Goal: Task Accomplishment & Management: Manage account settings

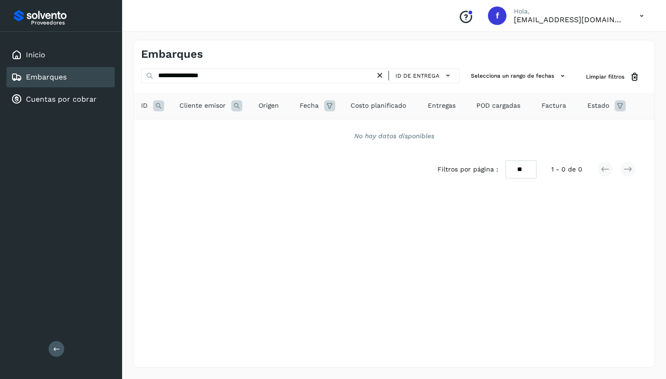
click at [383, 75] on icon at bounding box center [380, 76] width 10 height 10
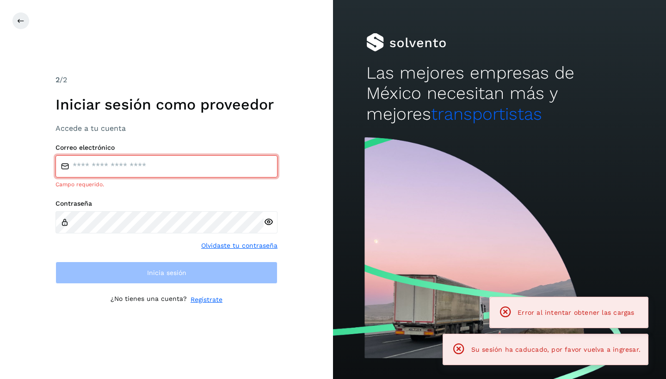
type input "**********"
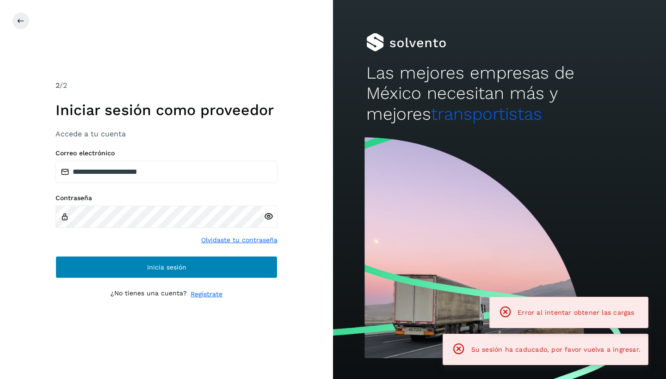
click at [147, 266] on span "Inicia sesión" at bounding box center [166, 267] width 39 height 6
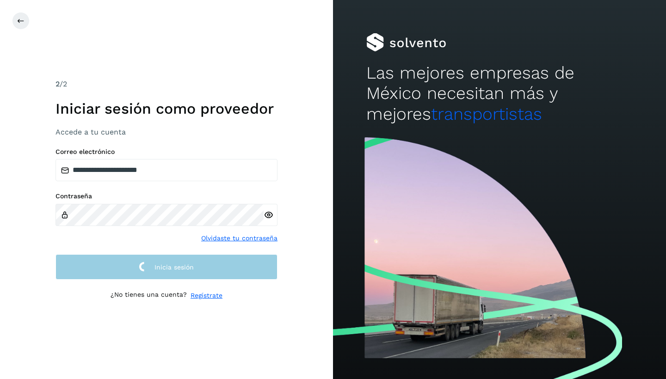
scroll to position [0, 0]
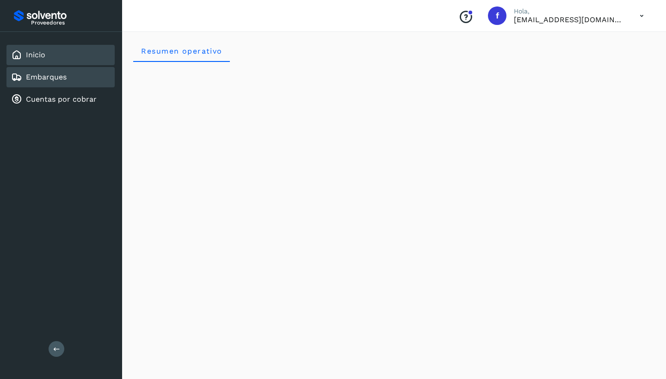
click at [62, 78] on link "Embarques" at bounding box center [46, 77] width 41 height 9
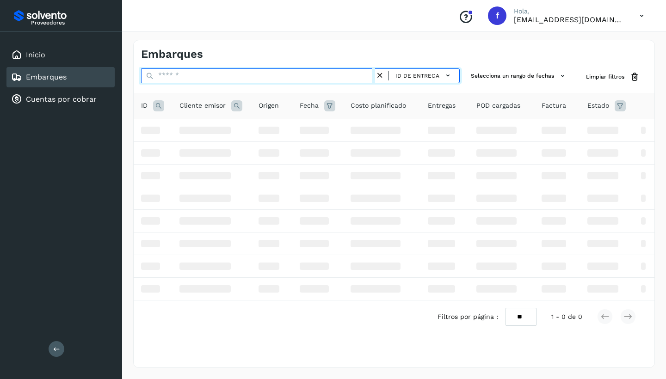
paste input "**********"
type input "**********"
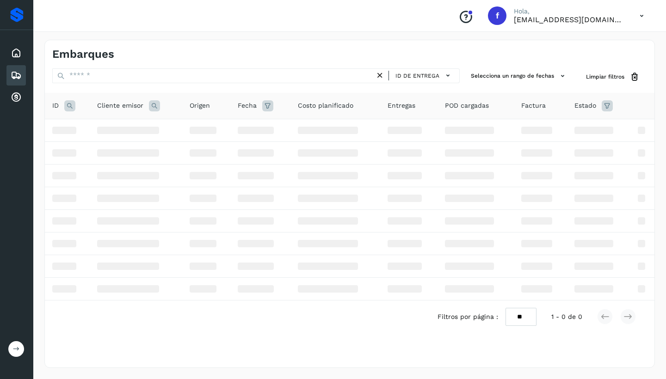
click at [16, 331] on icon at bounding box center [16, 349] width 7 height 7
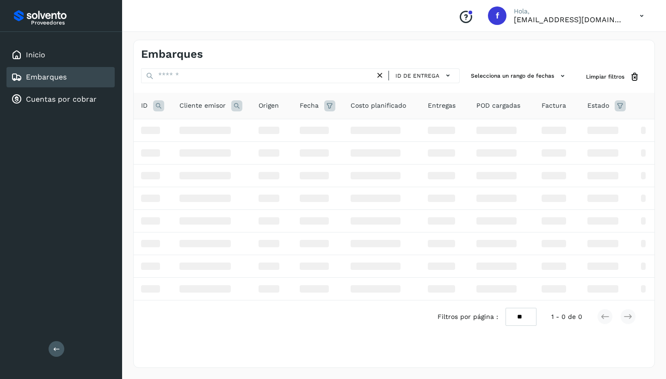
click at [42, 74] on link "Embarques" at bounding box center [46, 77] width 41 height 9
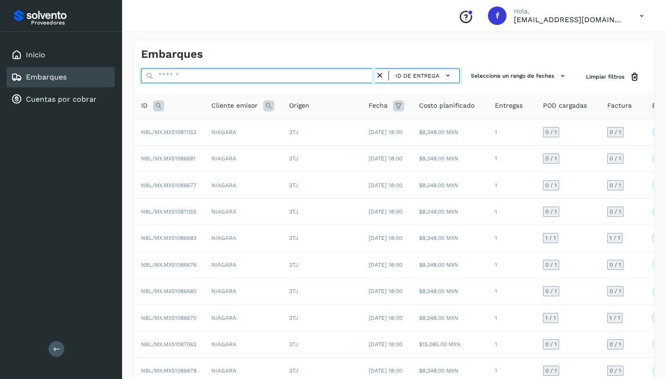
click at [207, 77] on input "text" at bounding box center [258, 75] width 234 height 15
paste input "**********"
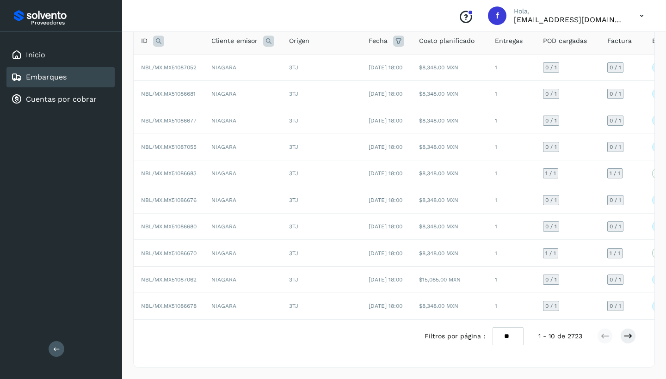
scroll to position [113, 0]
type input "**********"
drag, startPoint x: 348, startPoint y: 43, endPoint x: 625, endPoint y: 340, distance: 406.8
click at [607, 331] on div "ID Cliente emisor Origen Fecha Costo planificado Entregas POD cargadas Factura …" at bounding box center [394, 198] width 521 height 340
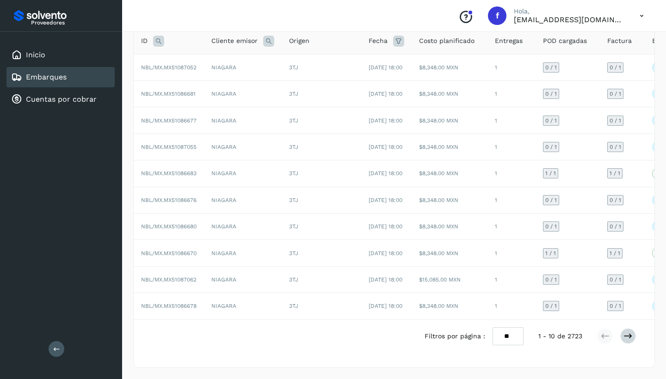
click at [607, 331] on icon at bounding box center [627, 336] width 9 height 9
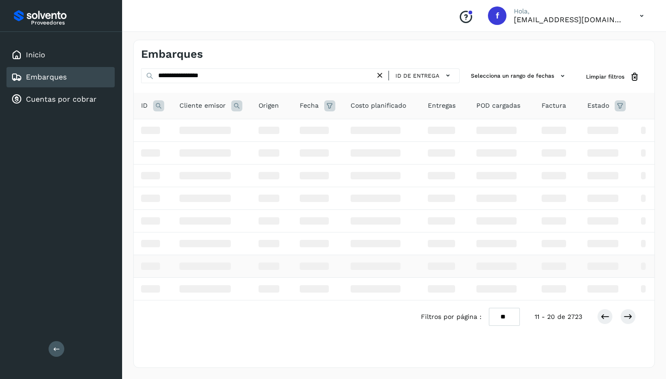
scroll to position [0, 0]
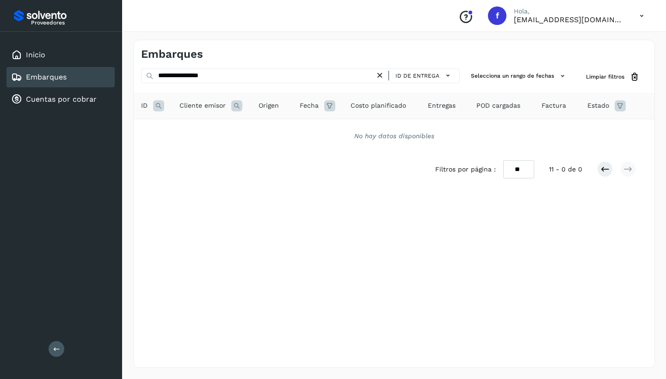
click at [382, 74] on icon at bounding box center [380, 76] width 10 height 10
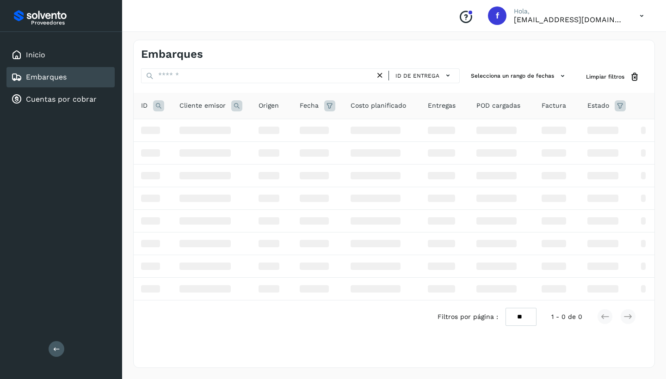
click at [63, 78] on link "Embarques" at bounding box center [46, 77] width 41 height 9
click at [45, 76] on link "Embarques" at bounding box center [46, 77] width 41 height 9
click at [63, 52] on div "Inicio" at bounding box center [60, 55] width 108 height 20
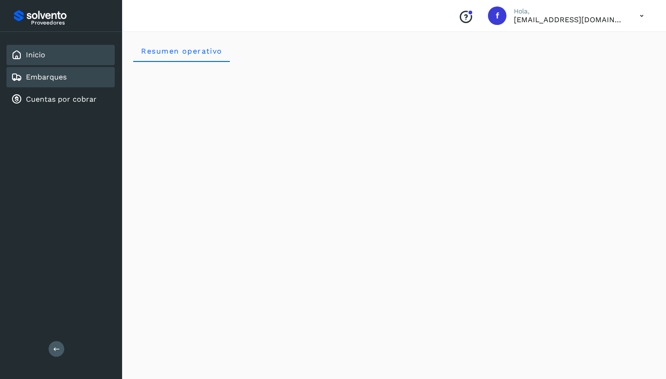
click at [48, 77] on link "Embarques" at bounding box center [46, 77] width 41 height 9
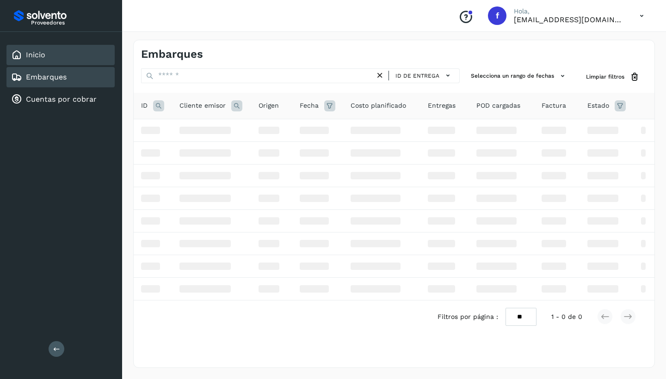
click at [40, 49] on div "Inicio" at bounding box center [28, 54] width 34 height 11
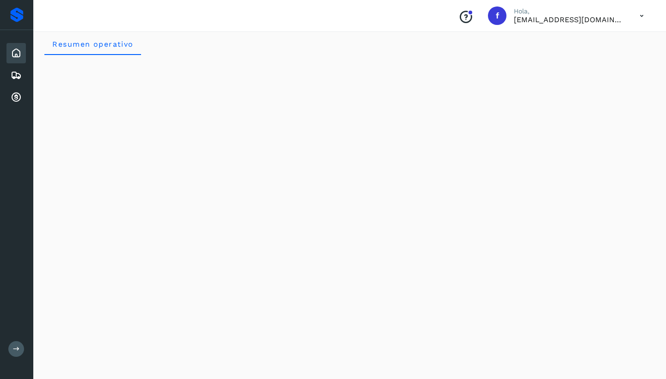
scroll to position [10, 0]
click at [16, 351] on icon at bounding box center [16, 349] width 7 height 7
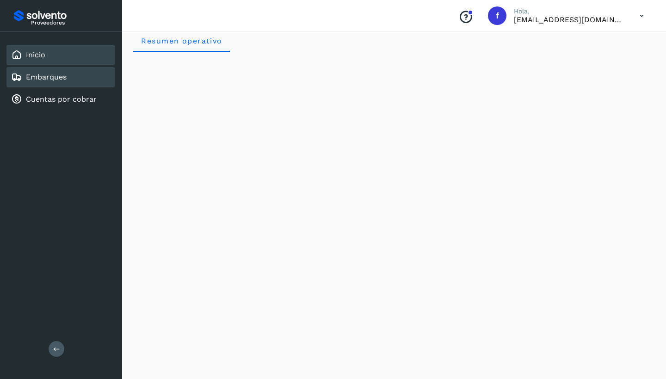
click at [59, 80] on link "Embarques" at bounding box center [46, 77] width 41 height 9
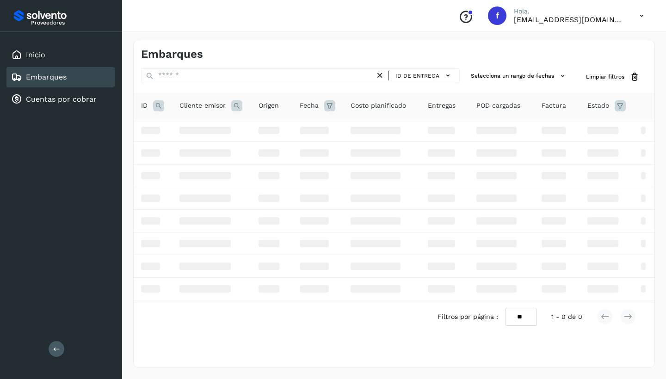
drag, startPoint x: 288, startPoint y: 1, endPoint x: 55, endPoint y: 79, distance: 246.0
click at [53, 81] on link "Embarques" at bounding box center [46, 77] width 41 height 9
click at [56, 76] on link "Embarques" at bounding box center [46, 77] width 41 height 9
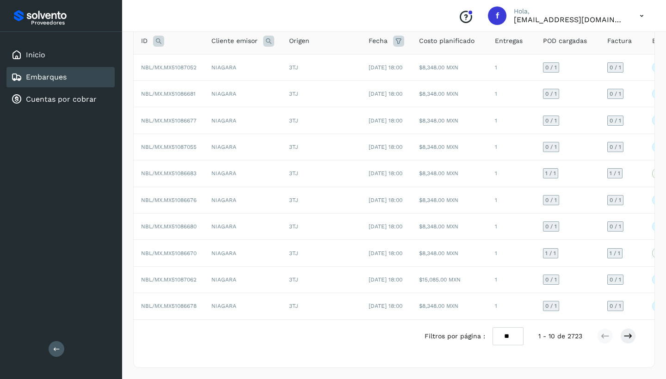
scroll to position [103, 0]
click at [632, 341] on icon at bounding box center [627, 336] width 9 height 9
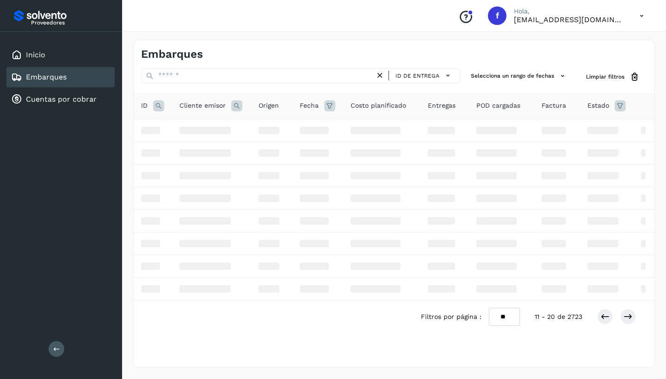
scroll to position [0, 0]
click at [629, 316] on icon at bounding box center [627, 316] width 9 height 9
click at [630, 316] on icon at bounding box center [627, 316] width 9 height 9
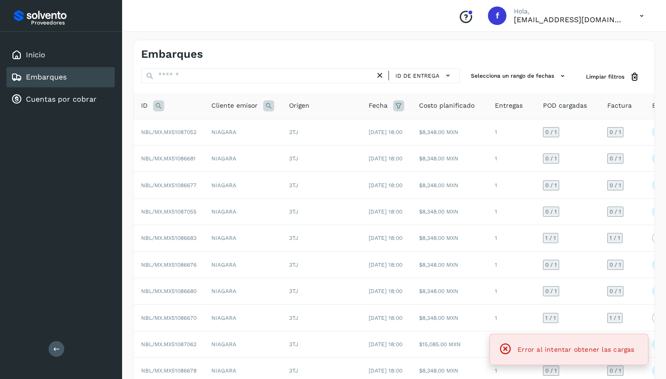
click at [296, 54] on div "Embarques" at bounding box center [267, 54] width 253 height 13
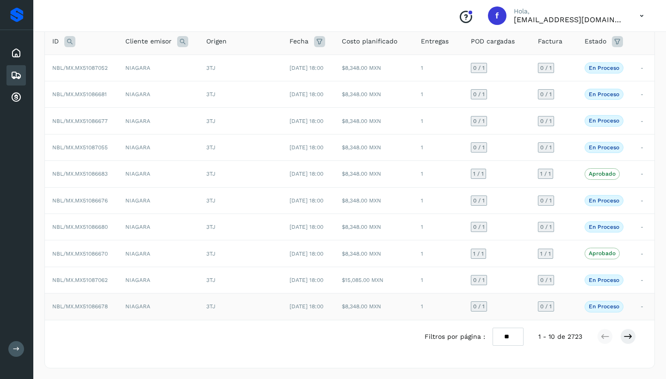
scroll to position [62, 0]
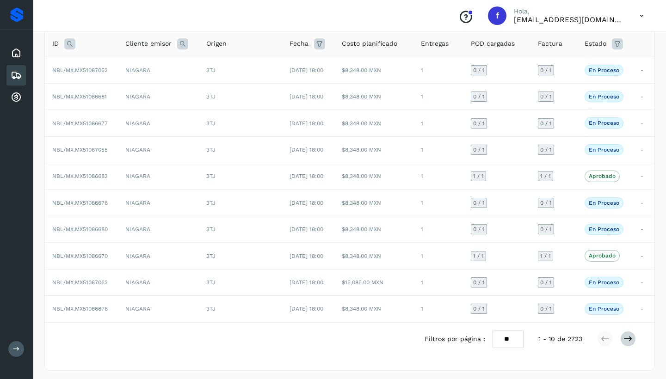
click at [628, 335] on icon at bounding box center [627, 338] width 9 height 9
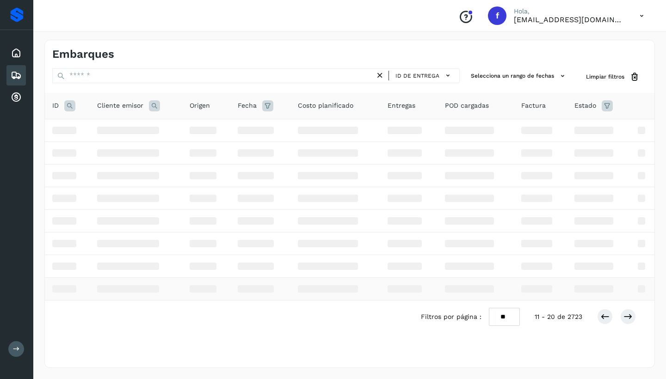
scroll to position [0, 0]
click at [630, 317] on icon at bounding box center [627, 316] width 9 height 9
click at [627, 316] on icon at bounding box center [627, 316] width 9 height 9
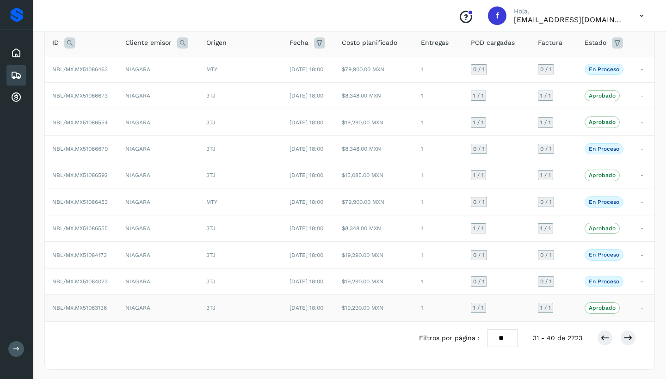
scroll to position [62, 0]
click at [627, 337] on icon at bounding box center [627, 338] width 9 height 9
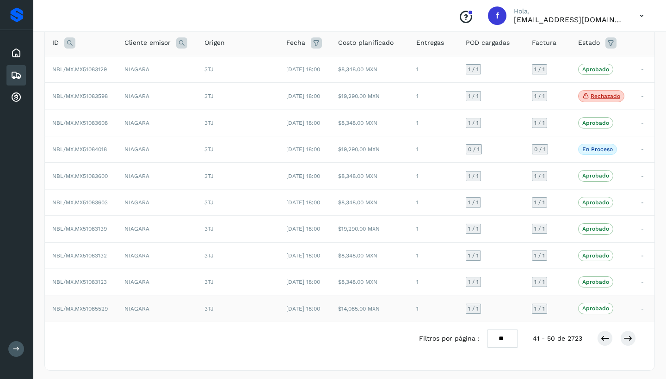
scroll to position [62, 0]
click at [625, 339] on icon at bounding box center [627, 338] width 9 height 9
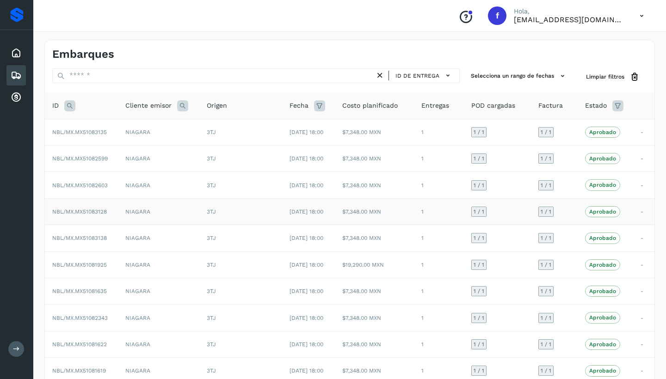
scroll to position [0, 0]
click at [611, 75] on span "Limpiar filtros" at bounding box center [605, 77] width 38 height 8
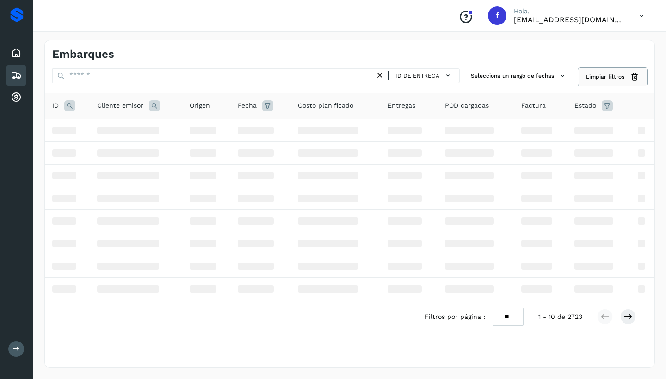
click at [624, 77] on span "Limpiar filtros" at bounding box center [605, 77] width 38 height 8
click at [619, 55] on div "Embarques" at bounding box center [350, 50] width 610 height 21
click at [610, 103] on icon at bounding box center [607, 105] width 11 height 11
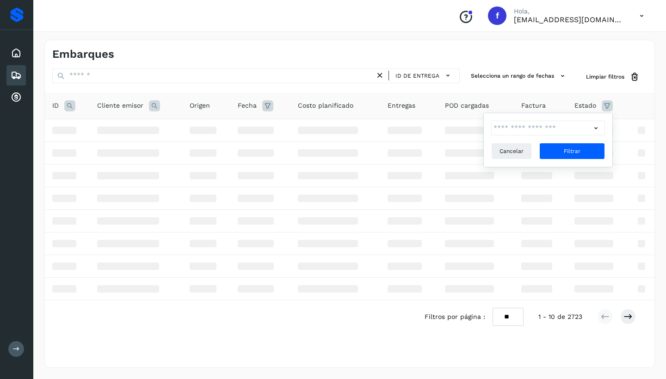
click at [552, 104] on div "Factura" at bounding box center [540, 106] width 38 height 10
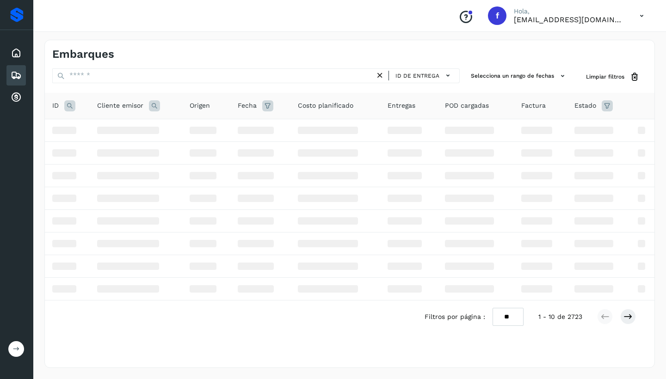
click at [12, 352] on button at bounding box center [16, 349] width 16 height 16
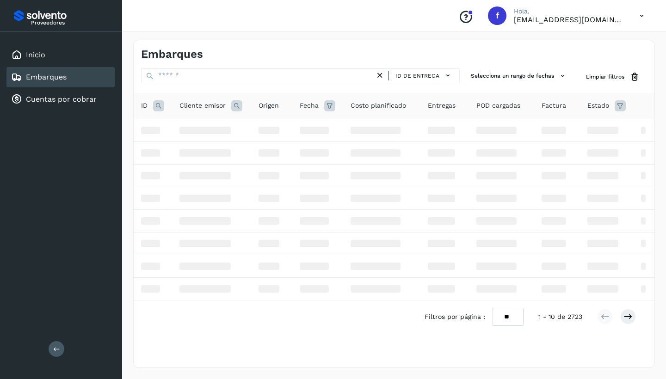
click at [44, 78] on link "Embarques" at bounding box center [46, 77] width 41 height 9
click at [622, 105] on icon at bounding box center [620, 105] width 11 height 11
click at [605, 126] on icon at bounding box center [609, 128] width 10 height 10
click at [514, 147] on icon at bounding box center [512, 144] width 9 height 9
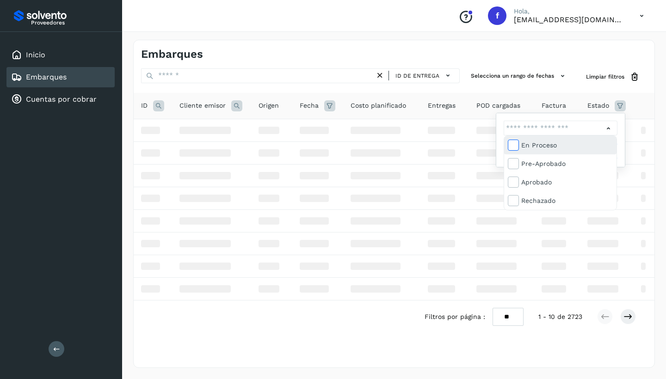
type input "**********"
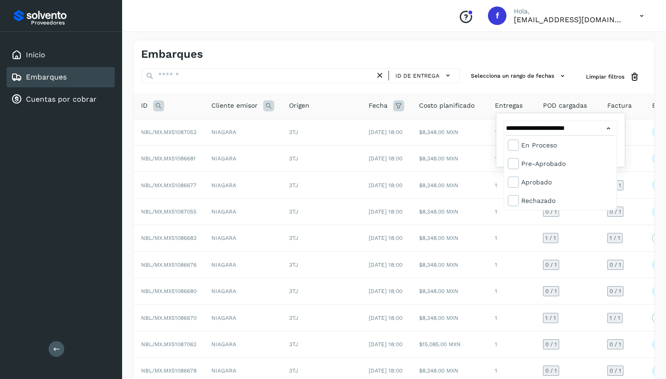
click at [474, 255] on div at bounding box center [333, 189] width 666 height 379
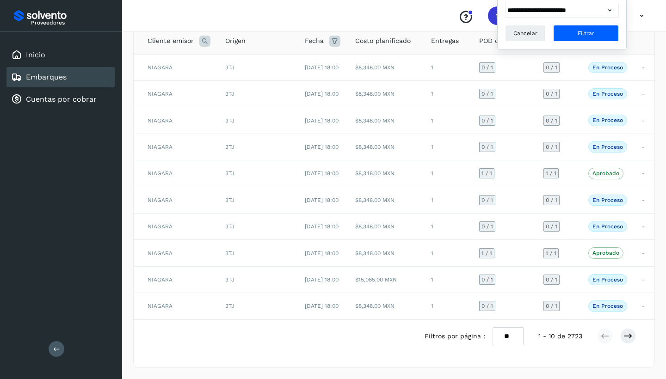
scroll to position [117, 0]
click at [627, 336] on icon at bounding box center [627, 336] width 9 height 9
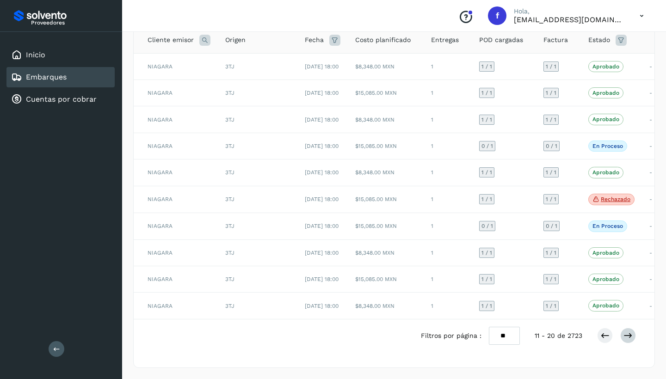
click at [624, 335] on icon at bounding box center [627, 335] width 9 height 9
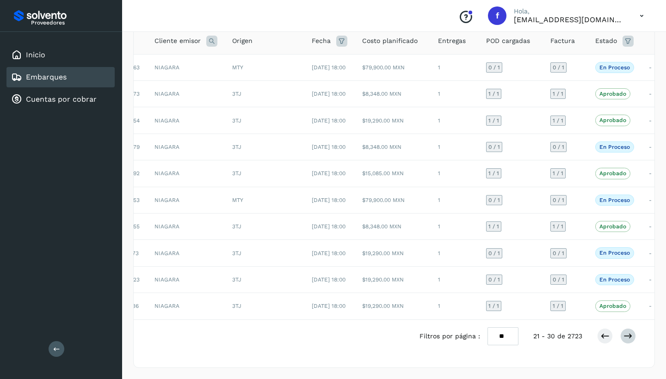
click at [631, 336] on icon at bounding box center [627, 336] width 9 height 9
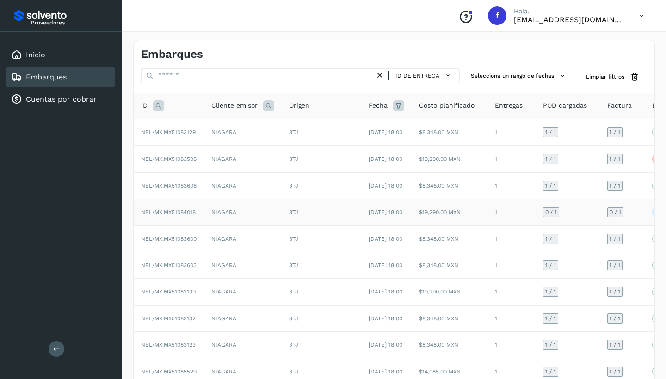
scroll to position [0, 0]
click at [206, 223] on td "NIAGARA" at bounding box center [243, 212] width 78 height 26
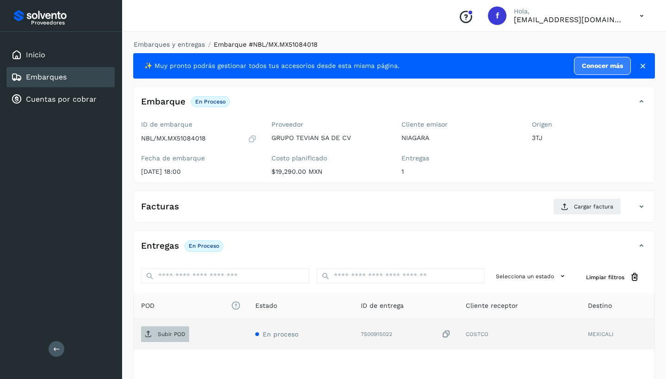
click at [170, 333] on p "Subir POD" at bounding box center [172, 334] width 28 height 6
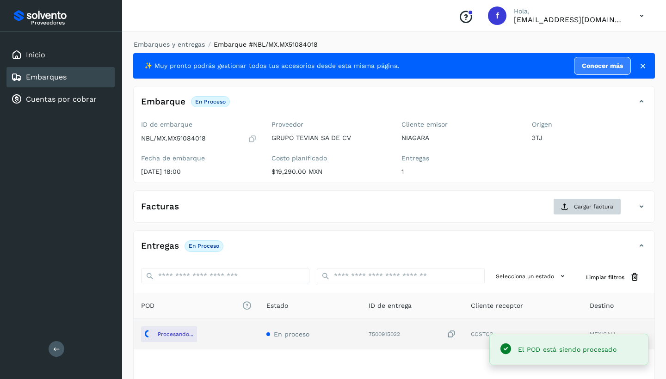
click at [595, 208] on span "Cargar factura" at bounding box center [593, 207] width 39 height 8
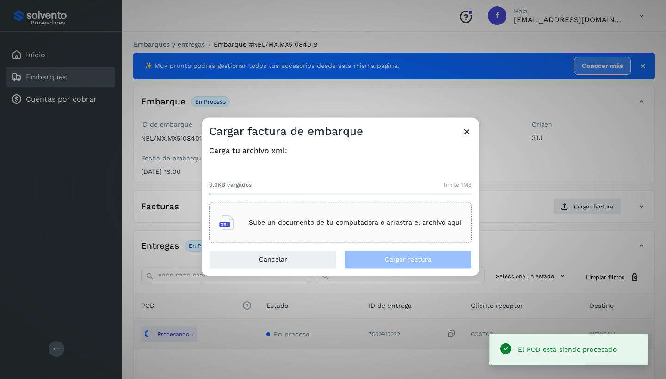
click at [351, 224] on p "Sube un documento de tu computadora o arrastra el archivo aquí" at bounding box center [355, 223] width 213 height 8
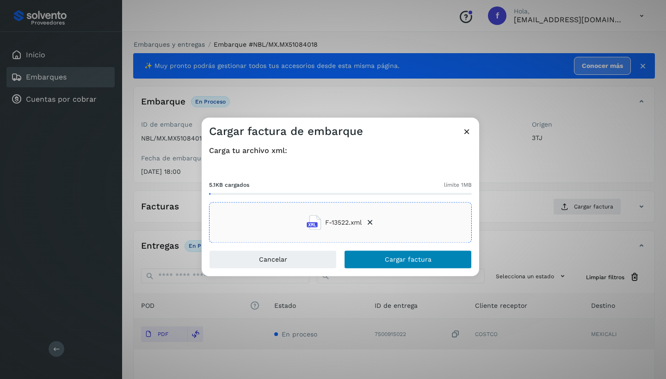
click at [380, 261] on button "Cargar factura" at bounding box center [408, 260] width 128 height 19
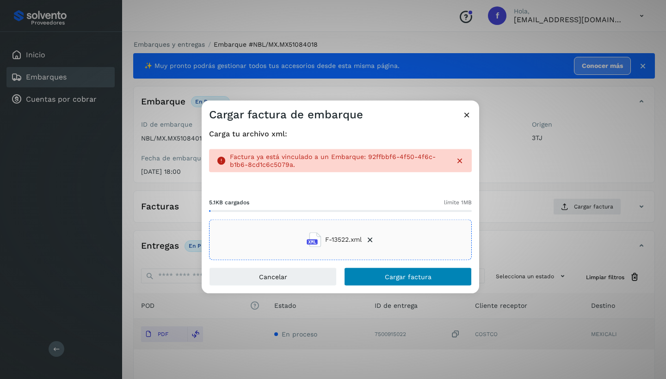
click at [387, 275] on span "Cargar factura" at bounding box center [408, 276] width 47 height 6
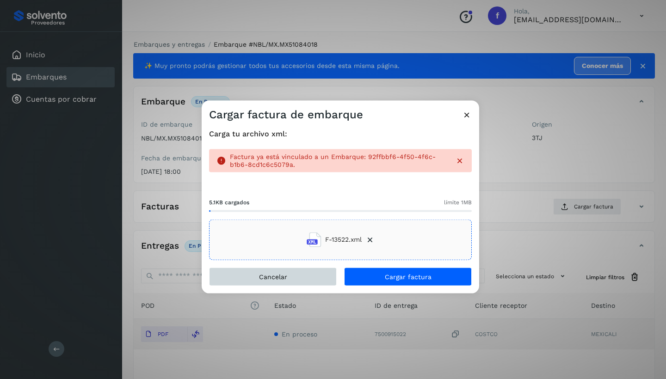
click at [296, 279] on button "Cancelar" at bounding box center [273, 276] width 128 height 19
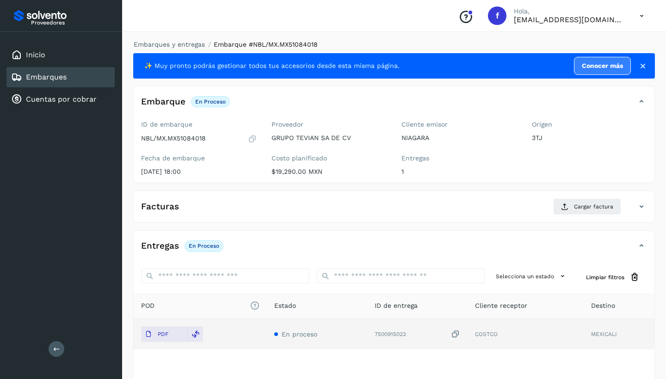
click at [643, 205] on icon at bounding box center [641, 206] width 11 height 11
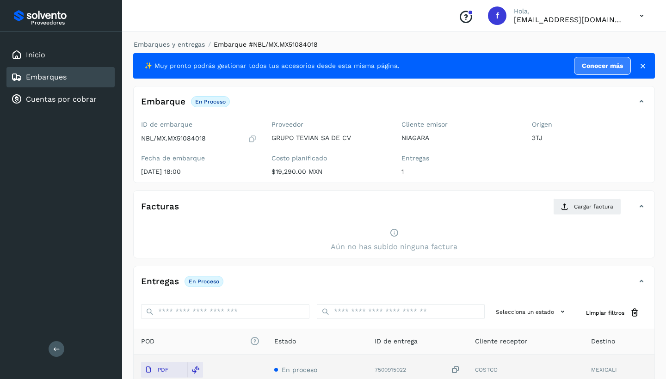
click at [643, 205] on icon at bounding box center [641, 206] width 11 height 11
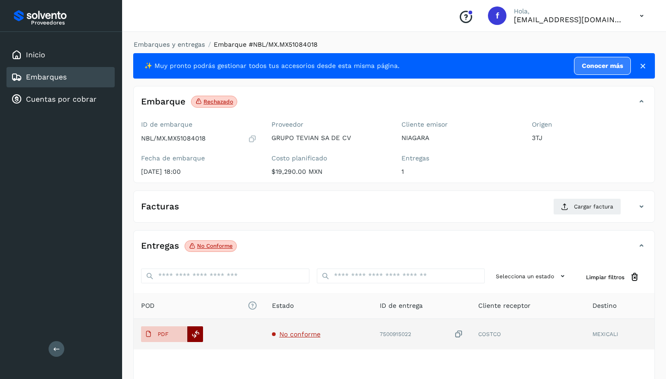
click at [197, 335] on icon at bounding box center [195, 334] width 8 height 8
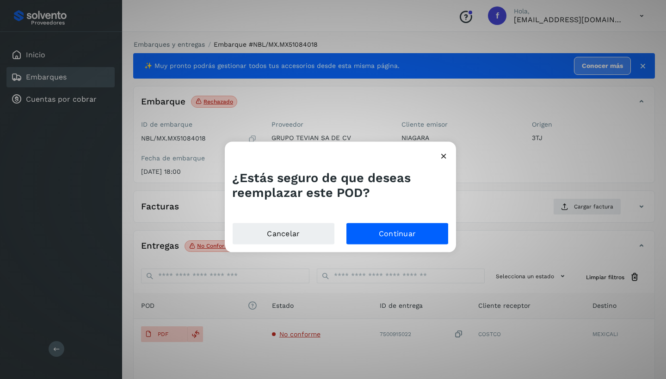
click at [445, 154] on icon at bounding box center [444, 156] width 10 height 10
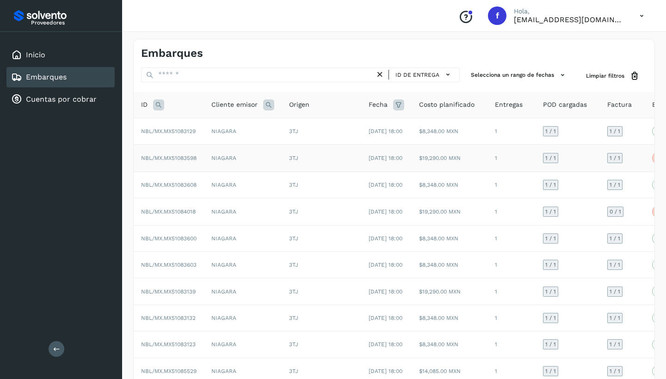
click at [314, 162] on div "3TJ" at bounding box center [321, 158] width 65 height 8
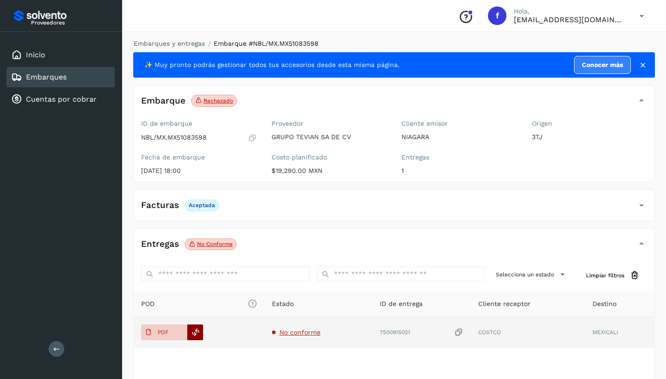
click at [195, 331] on icon at bounding box center [195, 332] width 8 height 8
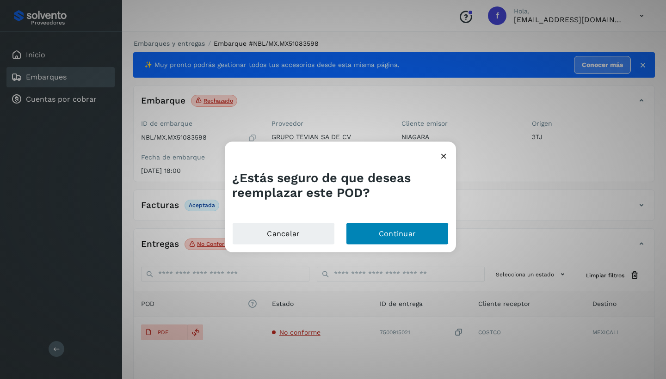
click at [417, 233] on button "Continuar" at bounding box center [397, 233] width 103 height 22
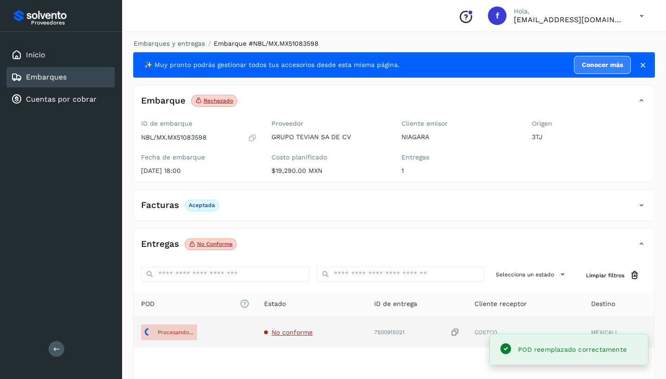
click at [300, 330] on span "No conforme" at bounding box center [291, 332] width 41 height 7
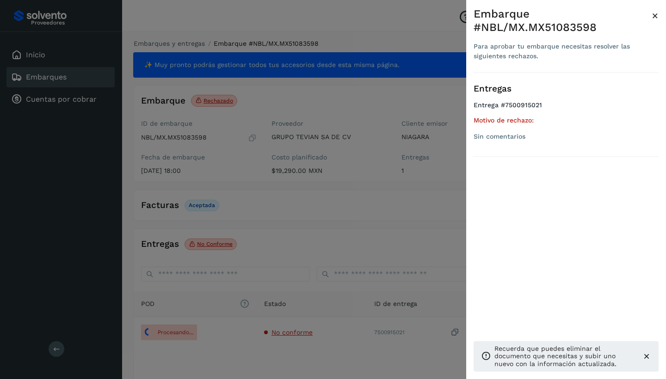
click at [358, 243] on div at bounding box center [333, 189] width 666 height 379
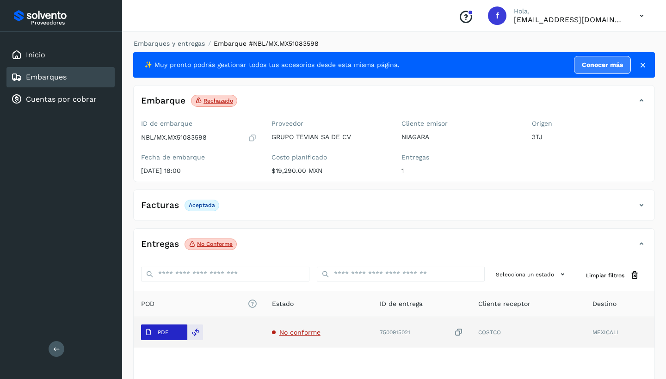
click at [167, 330] on p "PDF" at bounding box center [163, 332] width 11 height 6
click at [168, 331] on main "Proveedores Inicio Embarques Cuentas por cobrar Salir Conoce nuestros beneficio…" at bounding box center [333, 218] width 666 height 439
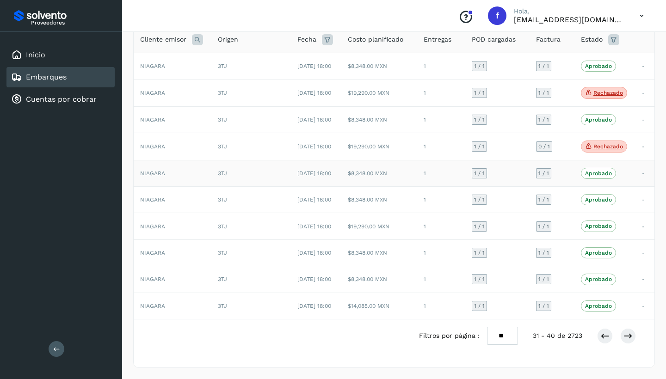
scroll to position [117, 0]
click at [603, 337] on icon at bounding box center [604, 336] width 9 height 9
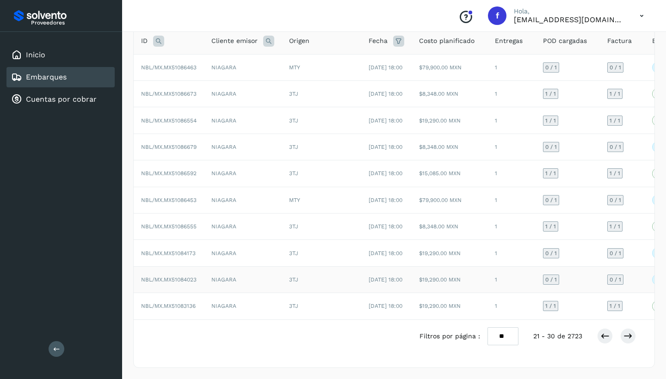
scroll to position [0, 0]
click at [258, 266] on td "NIAGARA" at bounding box center [243, 279] width 78 height 26
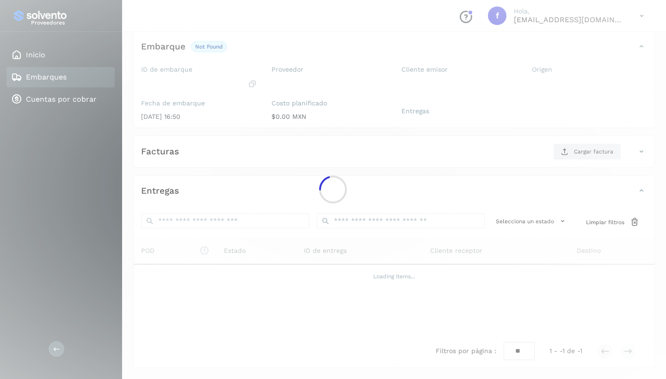
scroll to position [54, 0]
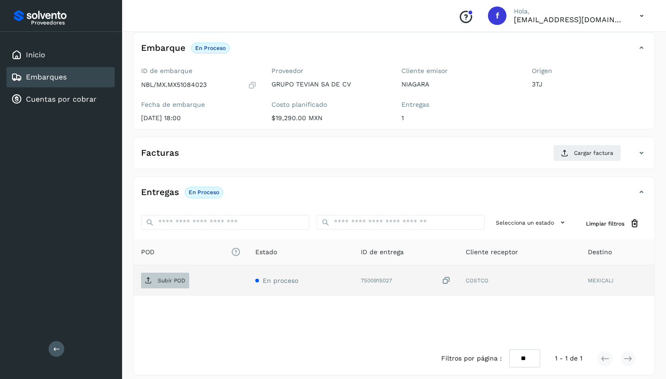
click at [167, 278] on p "Subir POD" at bounding box center [172, 281] width 28 height 6
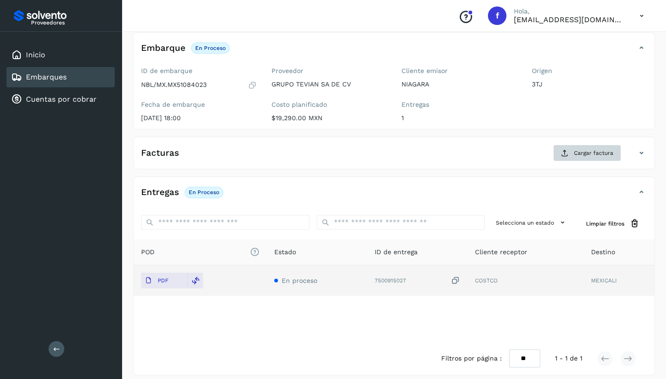
click at [584, 148] on button "Cargar factura" at bounding box center [587, 153] width 68 height 17
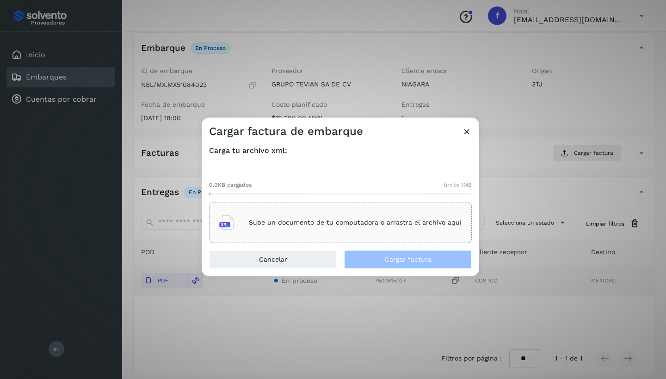
click at [335, 222] on p "Sube un documento de tu computadora o arrastra el archivo aquí" at bounding box center [355, 223] width 213 height 8
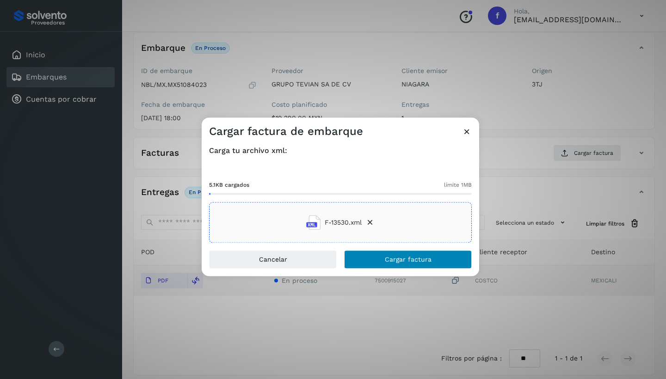
click at [401, 261] on span "Cargar factura" at bounding box center [408, 260] width 47 height 6
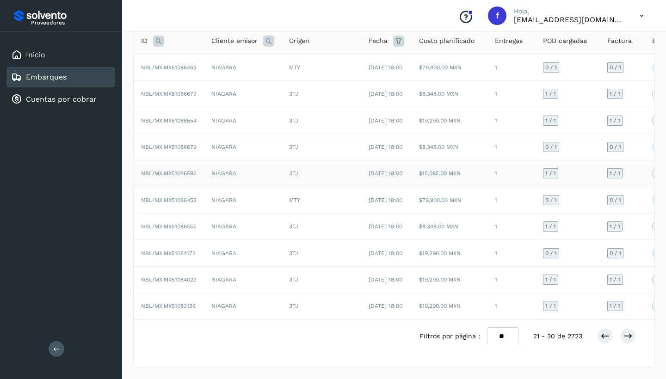
scroll to position [117, 0]
click at [247, 240] on td "NIAGARA" at bounding box center [243, 253] width 78 height 26
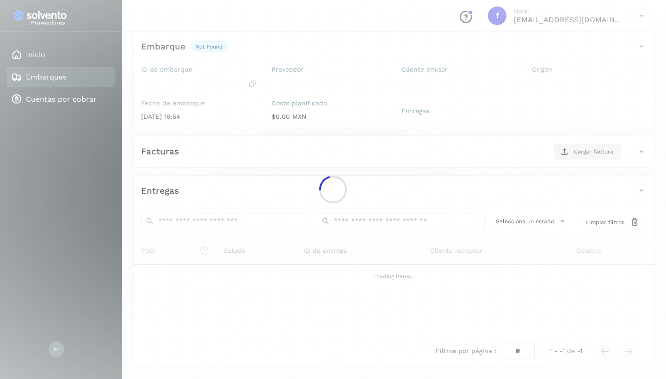
scroll to position [54, 0]
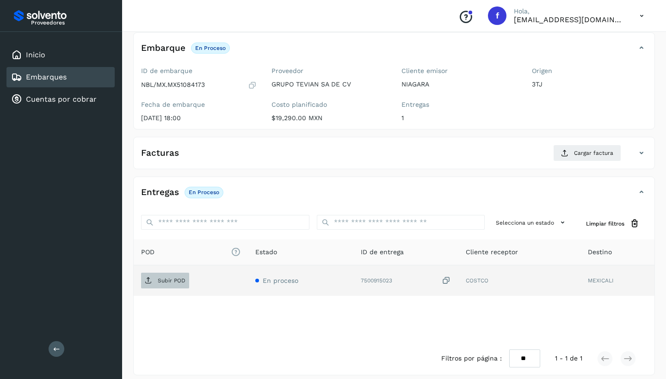
click at [165, 278] on p "Subir POD" at bounding box center [172, 281] width 28 height 6
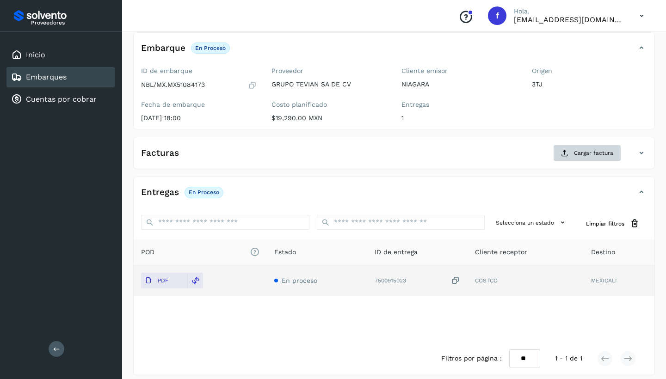
click at [598, 150] on span "Cargar factura" at bounding box center [593, 153] width 39 height 8
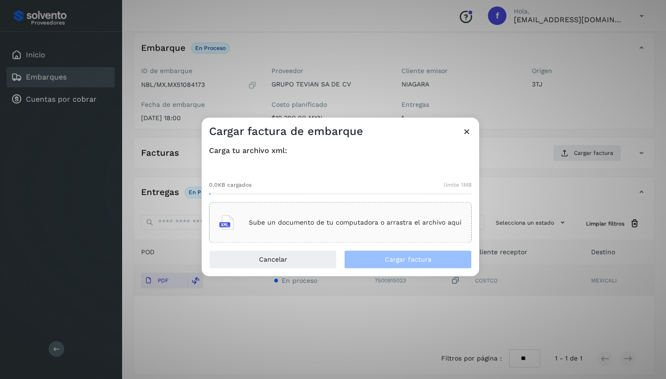
click at [358, 221] on p "Sube un documento de tu computadora o arrastra el archivo aquí" at bounding box center [355, 223] width 213 height 8
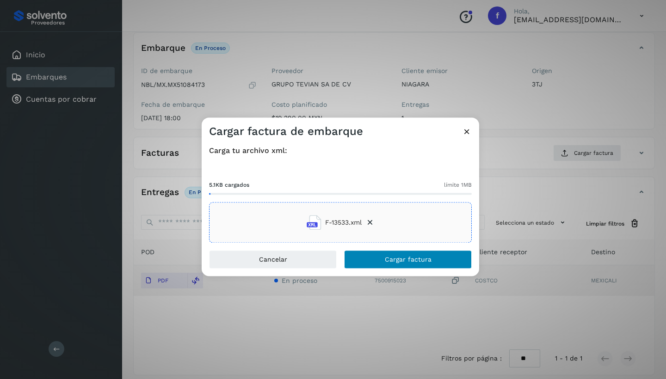
click at [375, 257] on button "Cargar factura" at bounding box center [408, 260] width 128 height 19
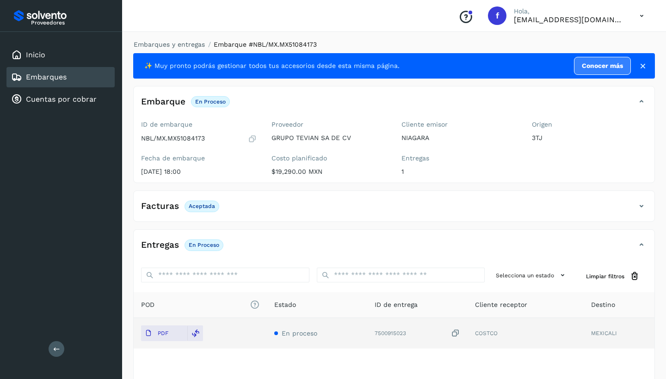
scroll to position [0, 0]
click at [642, 64] on icon at bounding box center [642, 66] width 9 height 9
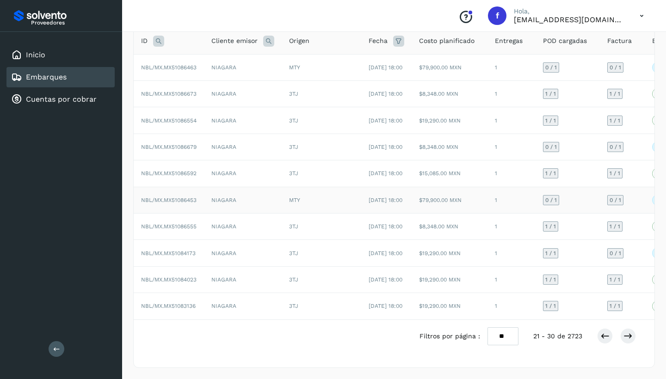
click at [258, 187] on td "NIAGARA" at bounding box center [243, 200] width 78 height 26
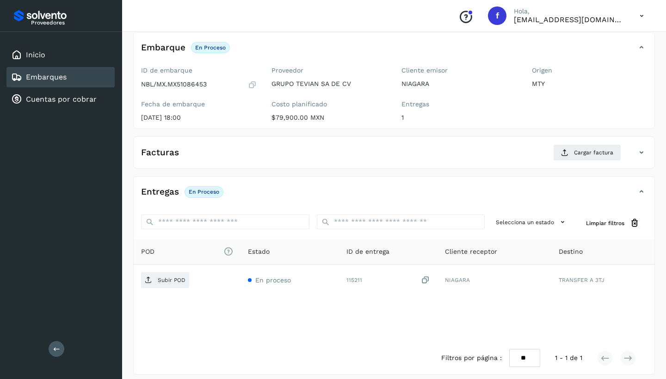
scroll to position [54, 0]
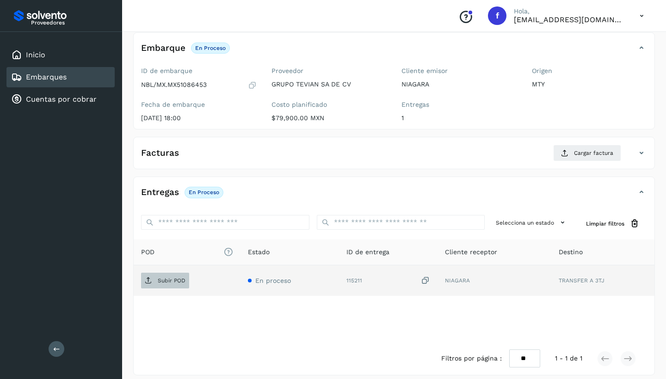
click at [153, 279] on span "Subir POD" at bounding box center [165, 280] width 48 height 15
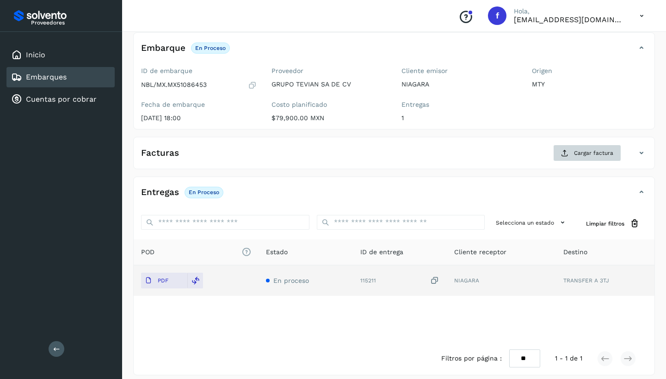
click at [582, 149] on span "Cargar factura" at bounding box center [593, 153] width 39 height 8
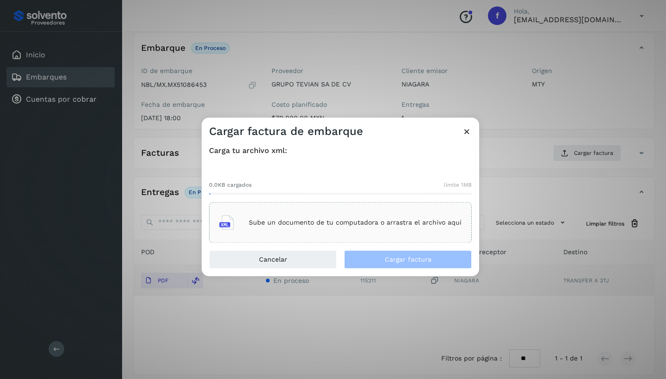
click at [323, 223] on p "Sube un documento de tu computadora o arrastra el archivo aquí" at bounding box center [355, 223] width 213 height 8
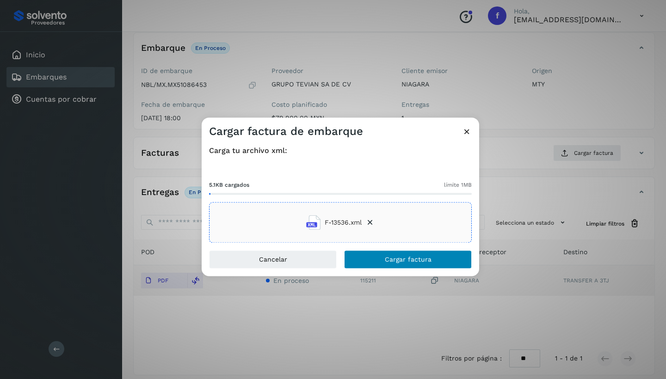
click at [422, 261] on span "Cargar factura" at bounding box center [408, 260] width 47 height 6
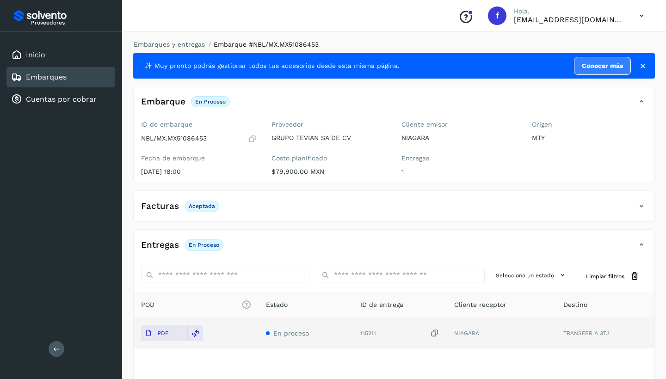
scroll to position [0, 0]
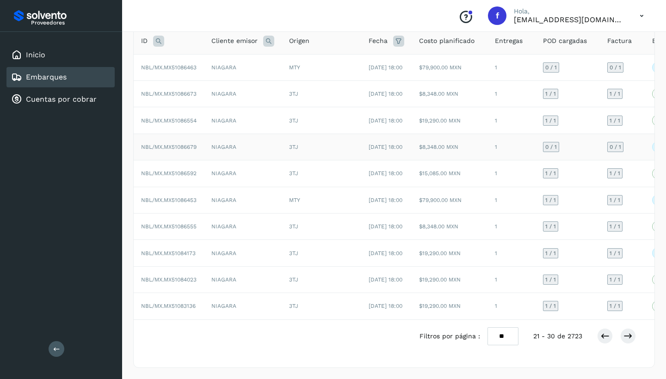
click at [244, 148] on td "NIAGARA" at bounding box center [243, 147] width 78 height 26
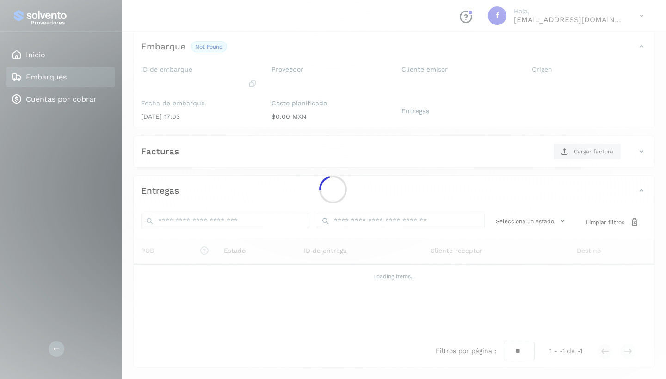
scroll to position [54, 0]
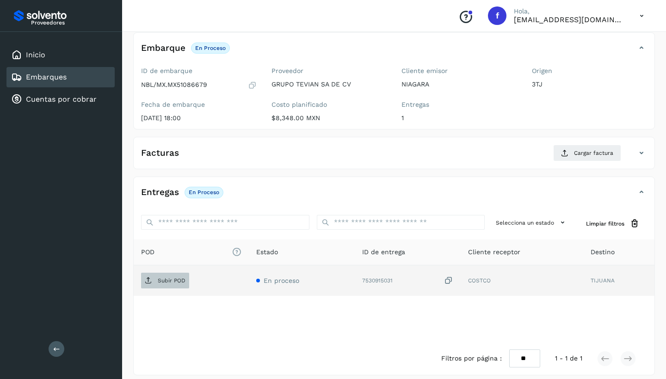
click at [165, 278] on p "Subir POD" at bounding box center [172, 281] width 28 height 6
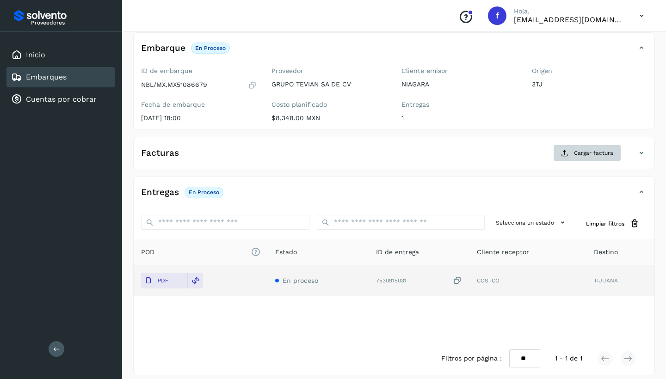
click at [589, 154] on span "Cargar factura" at bounding box center [593, 153] width 39 height 8
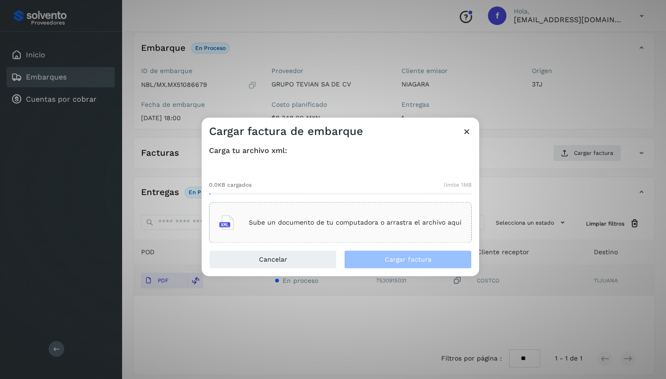
click at [331, 234] on div "Sube un documento de tu computadora o arrastra el archivo aquí" at bounding box center [340, 222] width 242 height 25
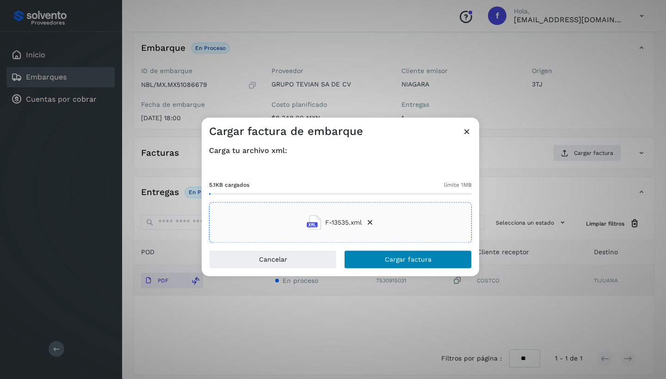
click at [414, 263] on span "Cargar factura" at bounding box center [408, 260] width 47 height 6
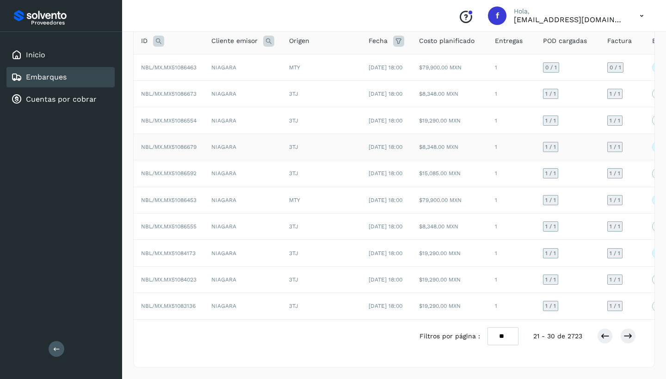
click at [251, 134] on td "NIAGARA" at bounding box center [243, 147] width 78 height 26
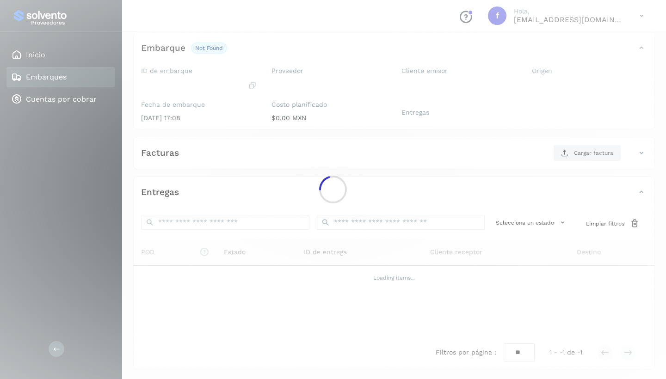
scroll to position [53, 0]
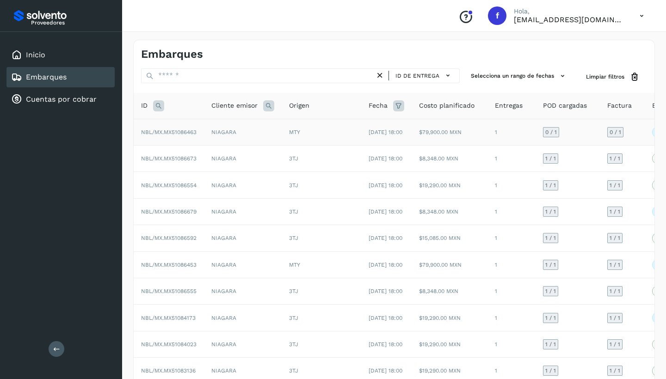
click at [258, 130] on td "NIAGARA" at bounding box center [243, 132] width 78 height 26
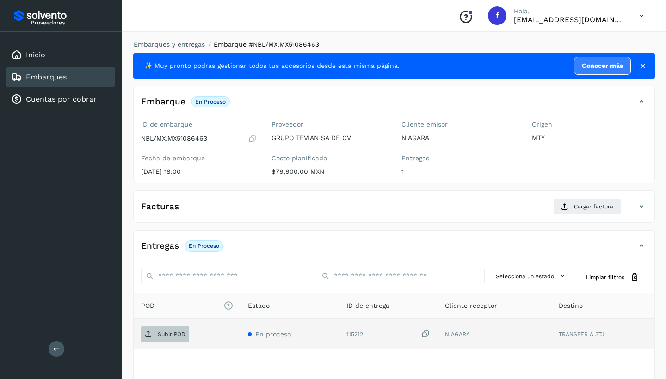
click at [166, 331] on p "Subir POD" at bounding box center [172, 334] width 28 height 6
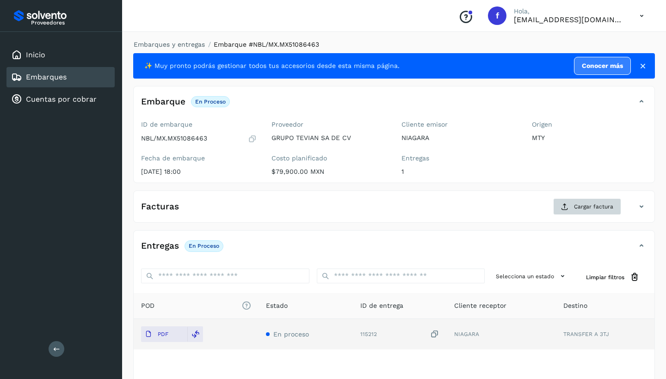
click at [589, 203] on span "Cargar factura" at bounding box center [593, 207] width 39 height 8
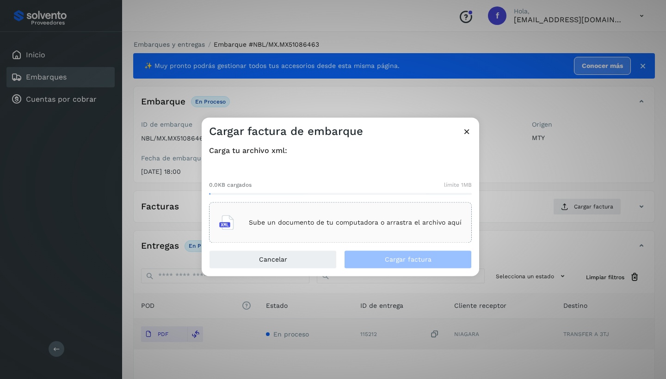
click at [310, 217] on div "Sube un documento de tu computadora o arrastra el archivo aquí" at bounding box center [340, 222] width 242 height 25
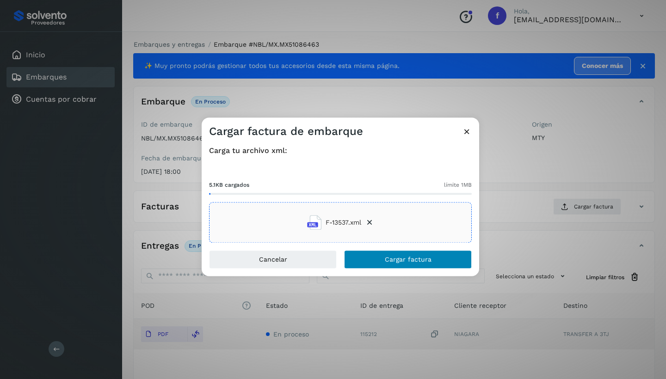
click at [393, 263] on span "Cargar factura" at bounding box center [408, 260] width 47 height 6
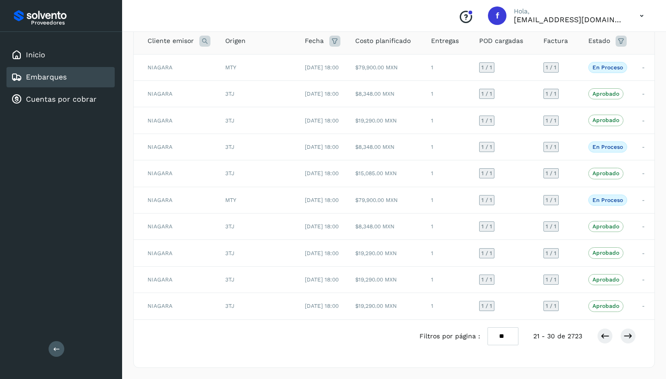
scroll to position [118, 0]
click at [603, 337] on icon at bounding box center [604, 336] width 9 height 9
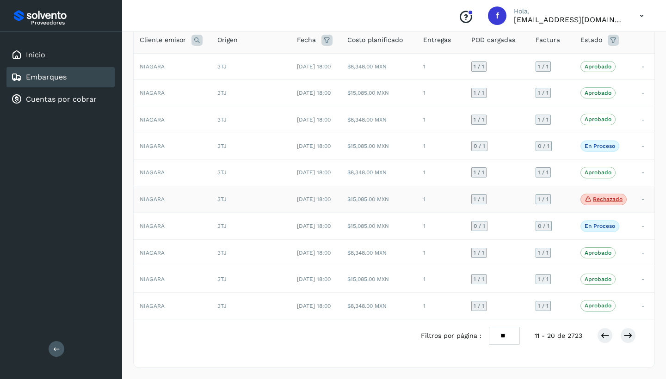
scroll to position [0, 71]
click at [262, 222] on div "3TJ" at bounding box center [250, 226] width 65 height 8
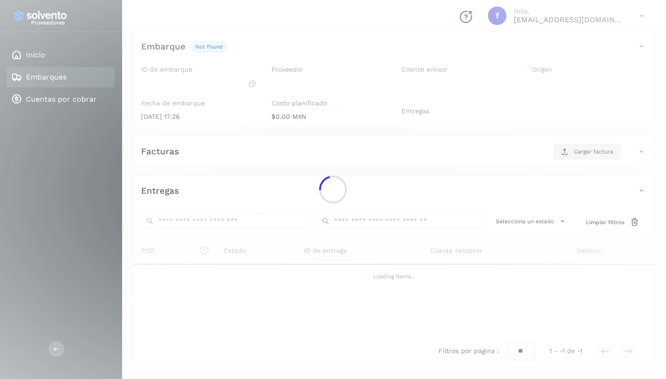
scroll to position [54, 0]
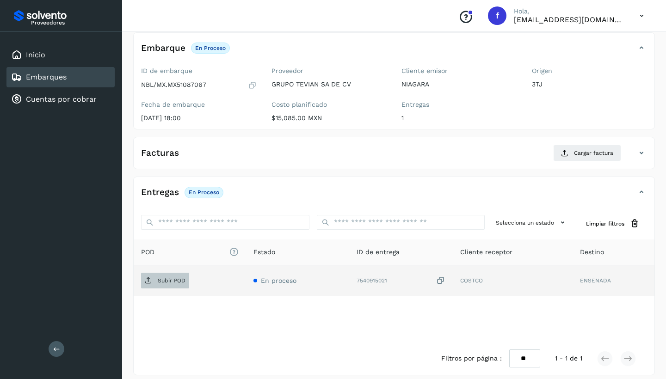
click at [166, 278] on p "Subir POD" at bounding box center [172, 281] width 28 height 6
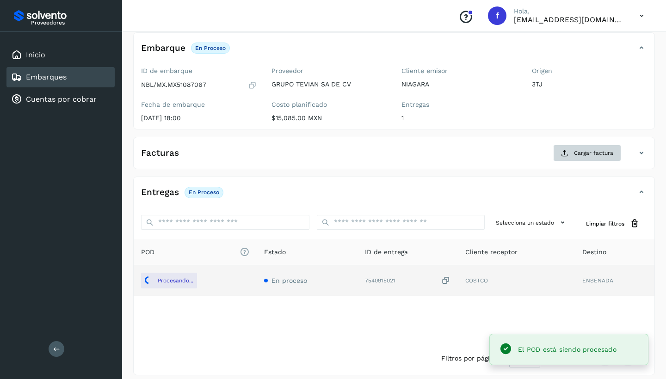
click at [577, 154] on span "Cargar factura" at bounding box center [593, 153] width 39 height 8
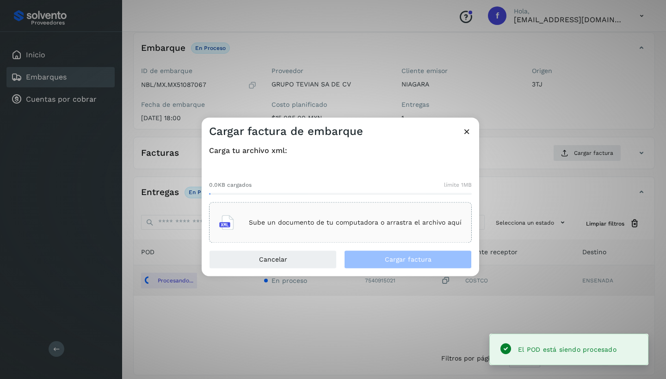
click at [329, 218] on div "Sube un documento de tu computadora o arrastra el archivo aquí" at bounding box center [340, 222] width 242 height 25
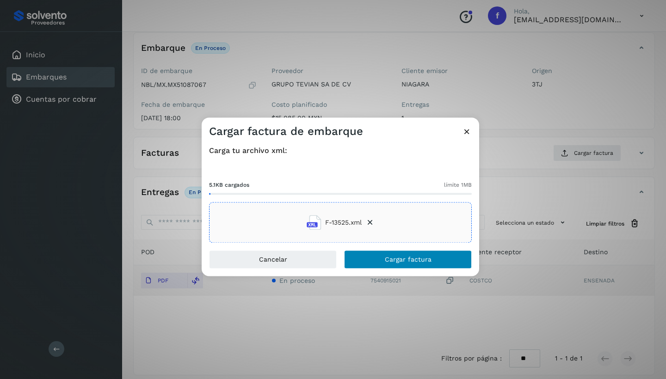
click at [416, 257] on span "Cargar factura" at bounding box center [408, 260] width 47 height 6
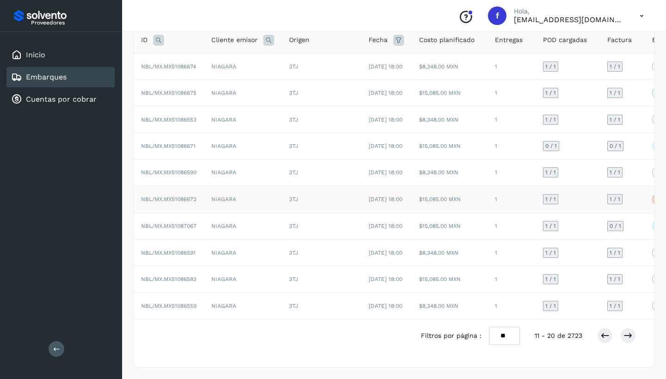
click at [259, 203] on td "NIAGARA" at bounding box center [243, 199] width 78 height 27
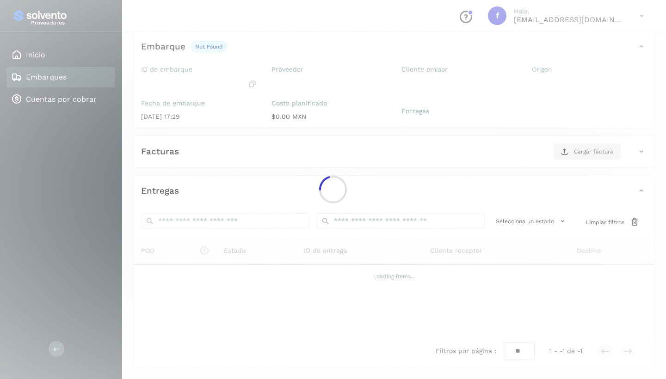
scroll to position [54, 0]
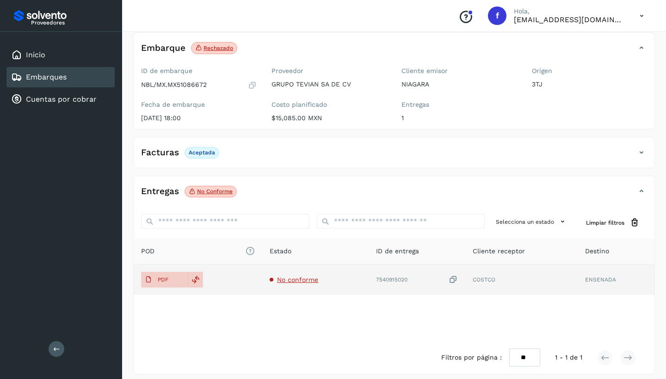
click at [305, 278] on span "No conforme" at bounding box center [297, 279] width 41 height 7
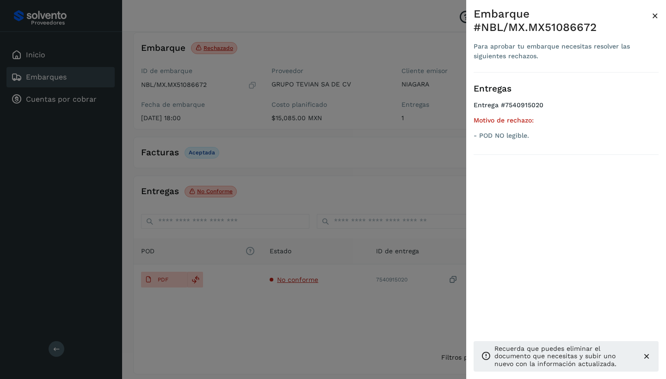
click at [299, 320] on div at bounding box center [333, 189] width 666 height 379
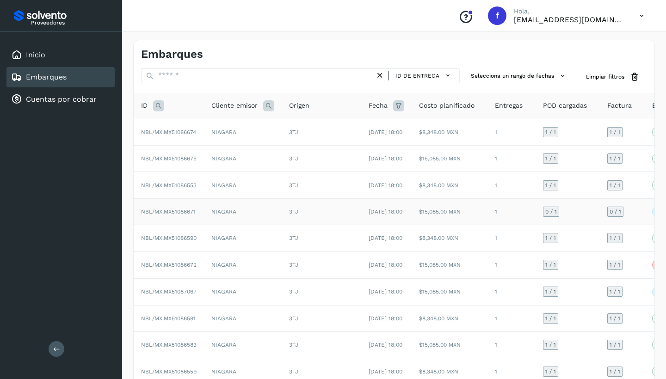
click at [248, 225] on td "NIAGARA" at bounding box center [243, 211] width 78 height 26
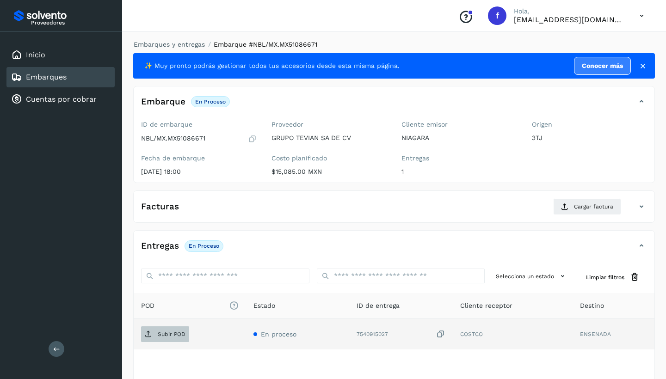
click at [162, 329] on span "Subir POD" at bounding box center [165, 334] width 48 height 15
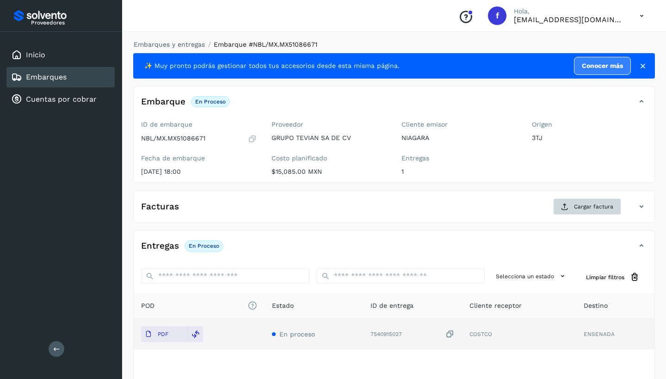
click at [578, 207] on span "Cargar factura" at bounding box center [593, 207] width 39 height 8
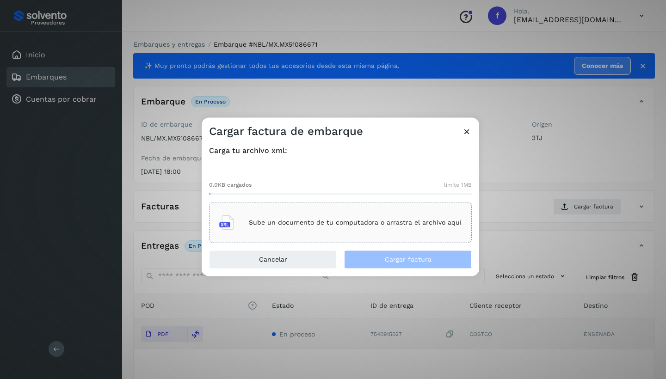
click at [328, 217] on div "Sube un documento de tu computadora o arrastra el archivo aquí" at bounding box center [340, 222] width 242 height 25
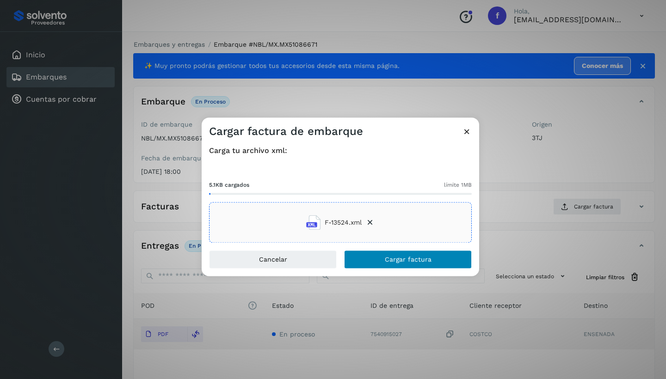
click at [402, 259] on span "Cargar factura" at bounding box center [408, 260] width 47 height 6
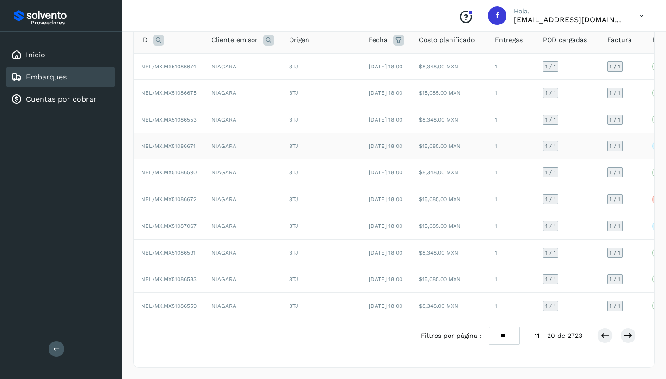
scroll to position [117, 0]
click at [604, 337] on icon at bounding box center [604, 335] width 9 height 9
click at [256, 300] on td "NIAGARA" at bounding box center [243, 306] width 78 height 26
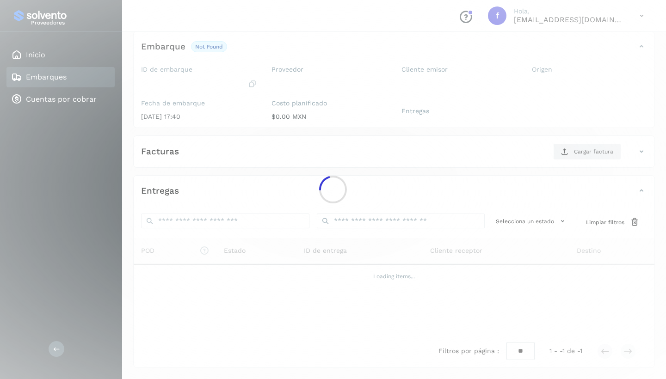
scroll to position [54, 0]
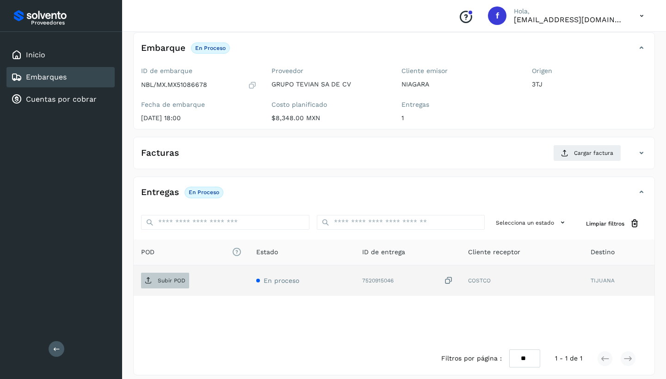
click at [160, 278] on p "Subir POD" at bounding box center [172, 281] width 28 height 6
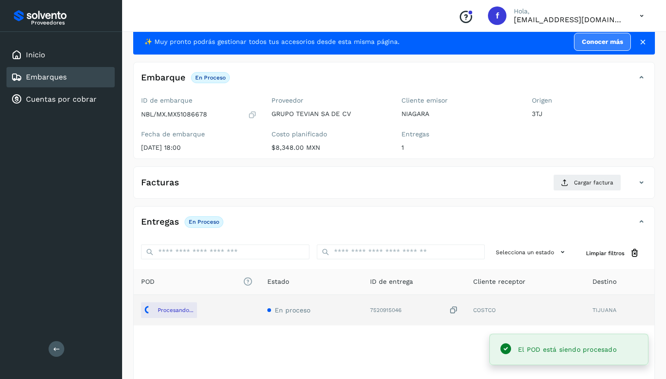
scroll to position [23, 0]
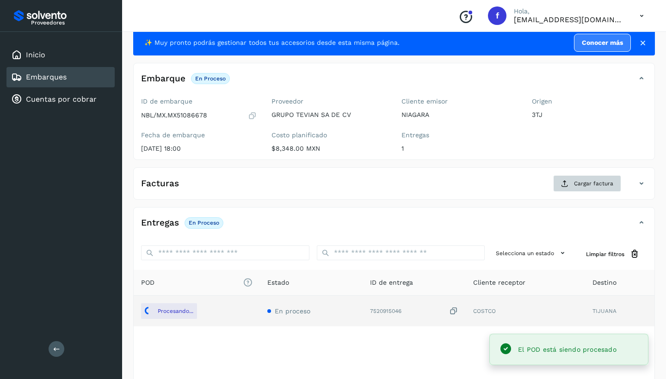
click at [592, 191] on button "Cargar factura" at bounding box center [587, 183] width 68 height 17
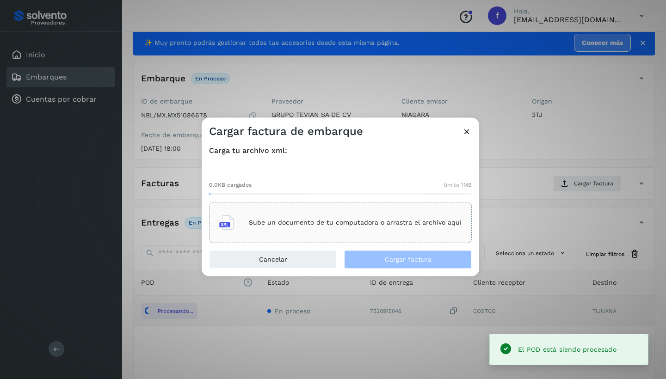
click at [307, 216] on div "Sube un documento de tu computadora o arrastra el archivo aquí" at bounding box center [340, 222] width 242 height 25
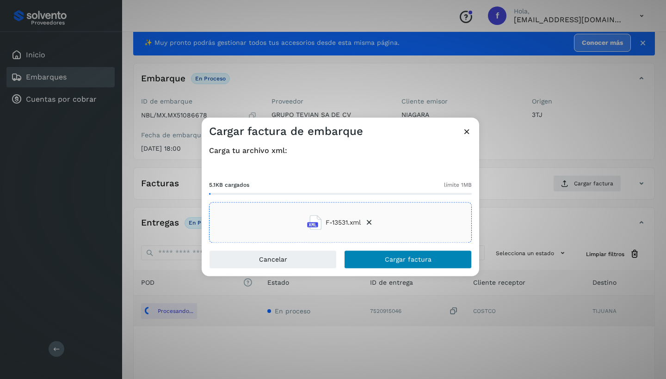
click at [382, 261] on button "Cargar factura" at bounding box center [408, 260] width 128 height 19
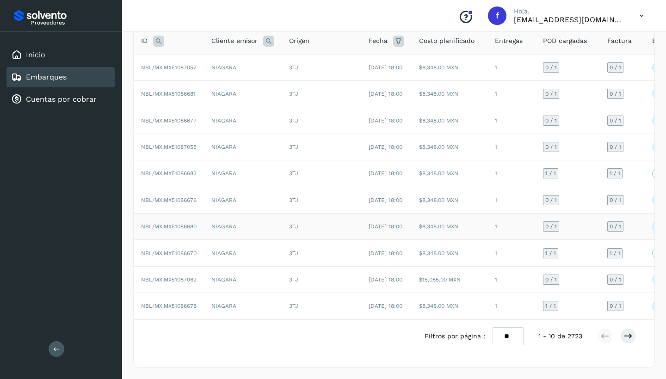
scroll to position [117, 0]
click at [277, 270] on td "NIAGARA" at bounding box center [243, 279] width 78 height 26
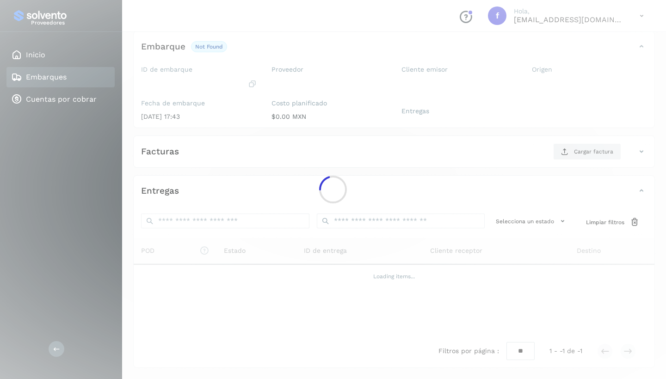
scroll to position [54, 0]
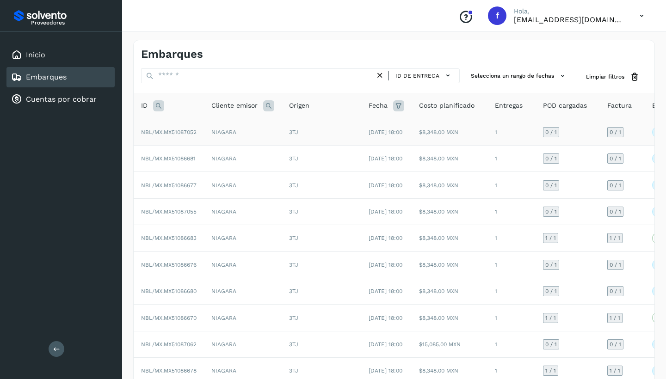
click at [253, 137] on td "NIAGARA" at bounding box center [243, 132] width 78 height 26
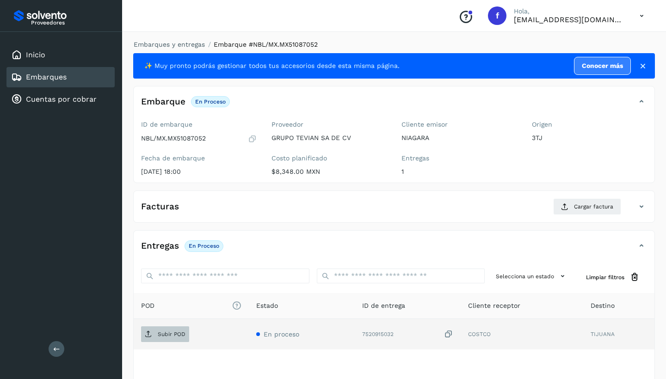
click at [166, 337] on span "Subir POD" at bounding box center [165, 334] width 48 height 15
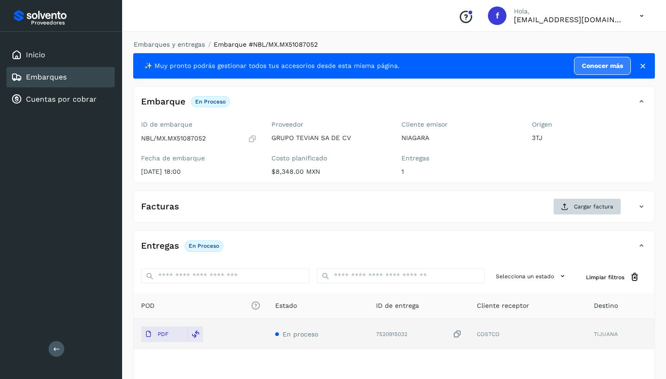
click at [599, 204] on span "Cargar factura" at bounding box center [593, 207] width 39 height 8
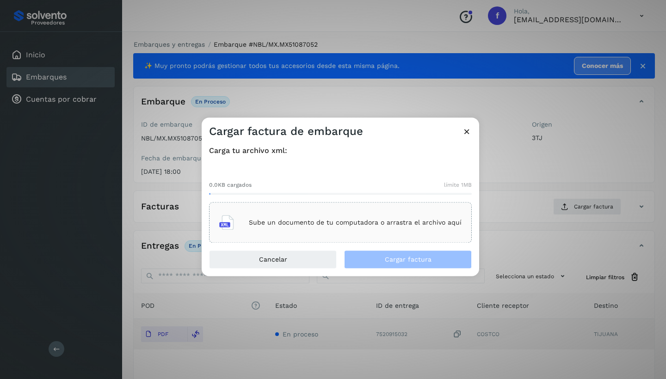
click at [345, 219] on div "Sube un documento de tu computadora o arrastra el archivo aquí" at bounding box center [340, 222] width 242 height 25
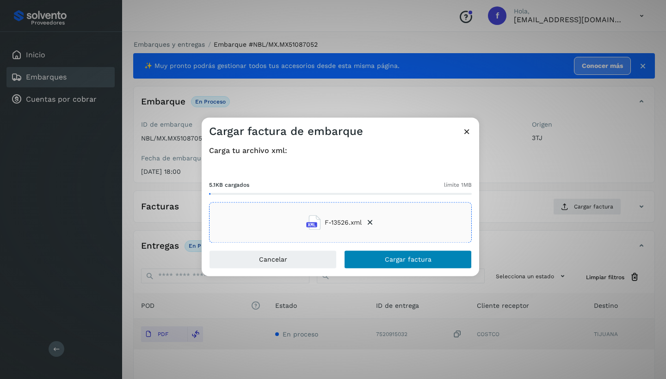
click at [400, 258] on span "Cargar factura" at bounding box center [408, 260] width 47 height 6
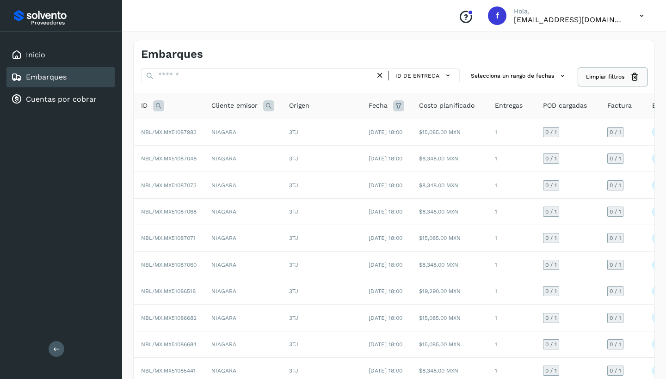
click at [620, 78] on span "Limpiar filtros" at bounding box center [605, 77] width 38 height 8
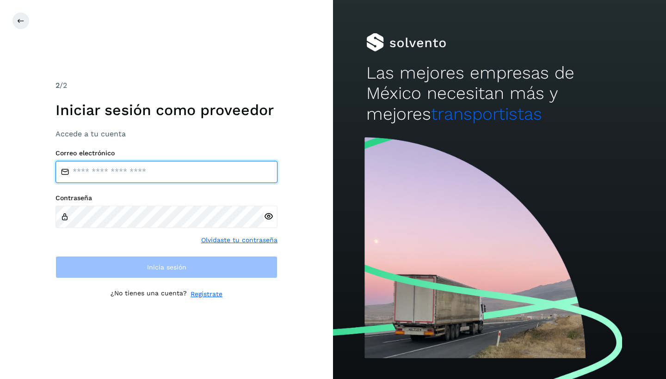
drag, startPoint x: 127, startPoint y: 170, endPoint x: 113, endPoint y: 194, distance: 27.5
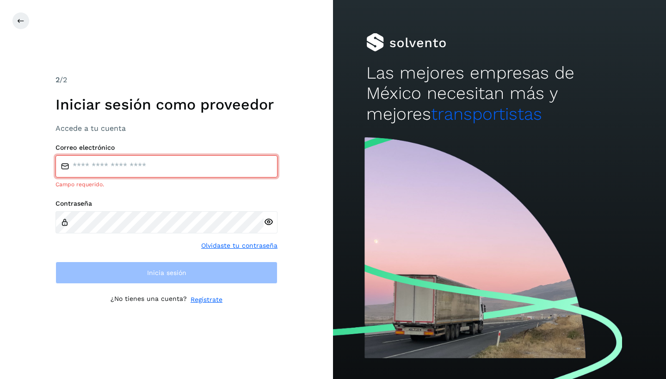
type input "**********"
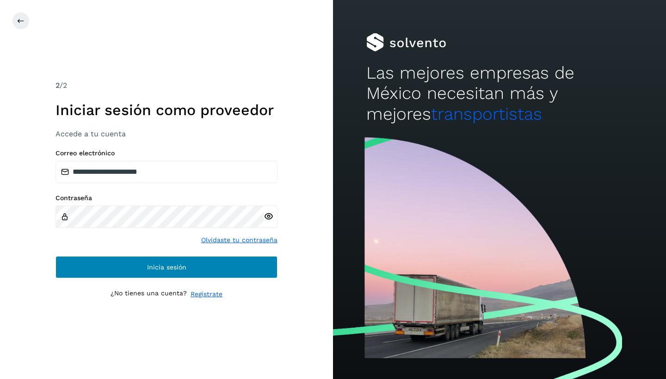
click at [139, 255] on div "**********" at bounding box center [167, 213] width 222 height 129
click at [133, 266] on button "Inicia sesión" at bounding box center [167, 267] width 222 height 22
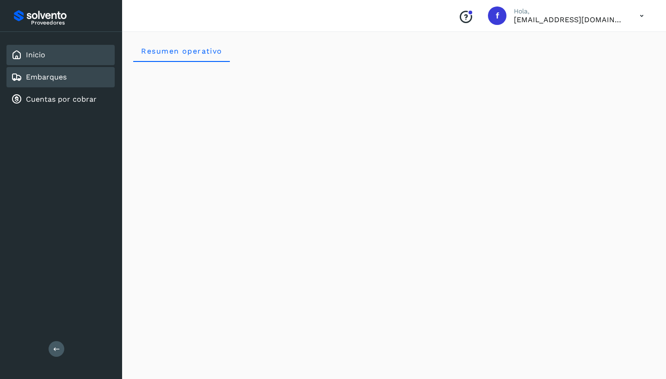
click at [59, 80] on link "Embarques" at bounding box center [46, 77] width 41 height 9
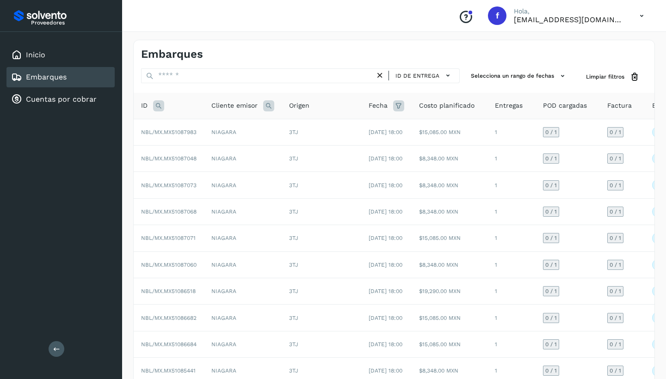
click at [85, 79] on div "Embarques" at bounding box center [60, 77] width 108 height 20
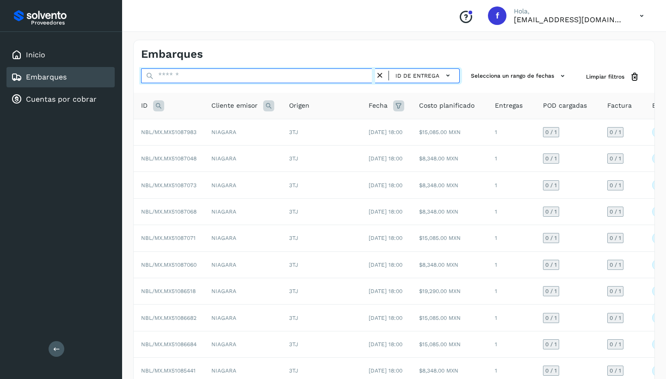
click at [196, 76] on input "text" at bounding box center [258, 75] width 234 height 15
paste input "**********"
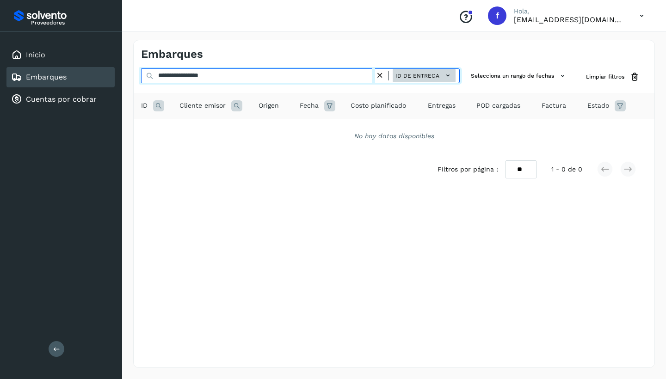
scroll to position [0, 0]
type input "**********"
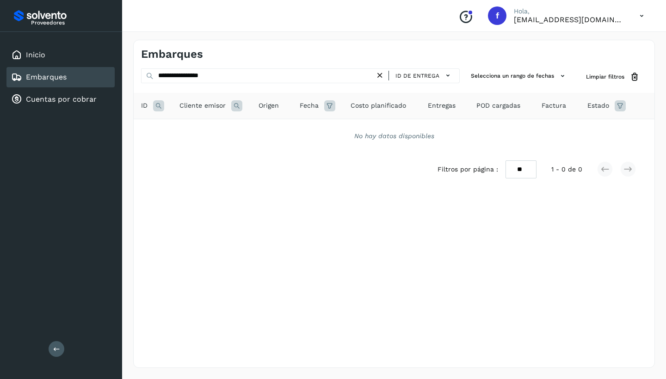
click at [382, 74] on icon at bounding box center [380, 76] width 10 height 10
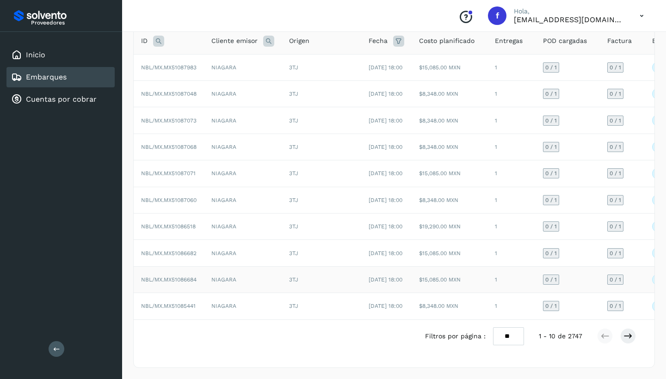
scroll to position [117, 0]
click at [631, 336] on icon at bounding box center [627, 336] width 9 height 9
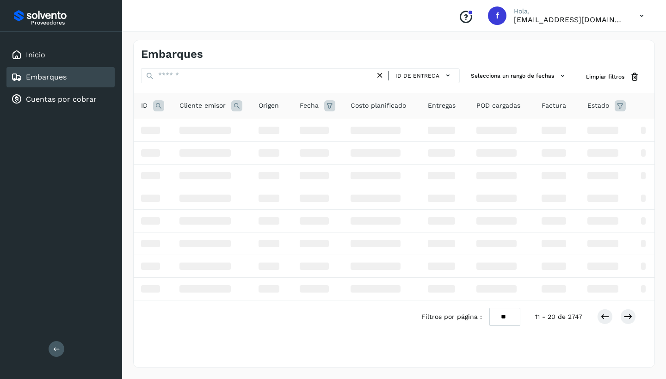
scroll to position [0, 0]
click at [68, 76] on div "Embarques" at bounding box center [60, 77] width 108 height 20
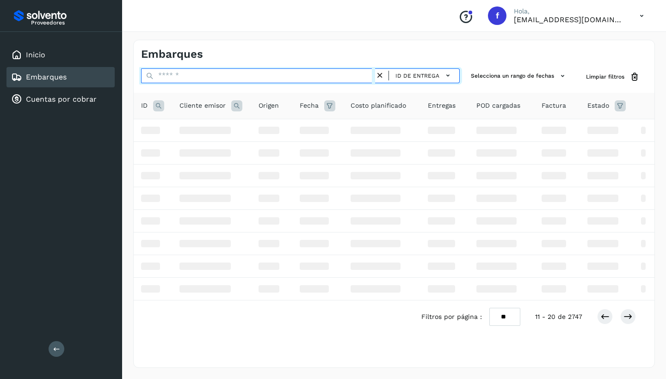
click at [181, 76] on input "text" at bounding box center [258, 75] width 234 height 15
paste input "**********"
type input "**********"
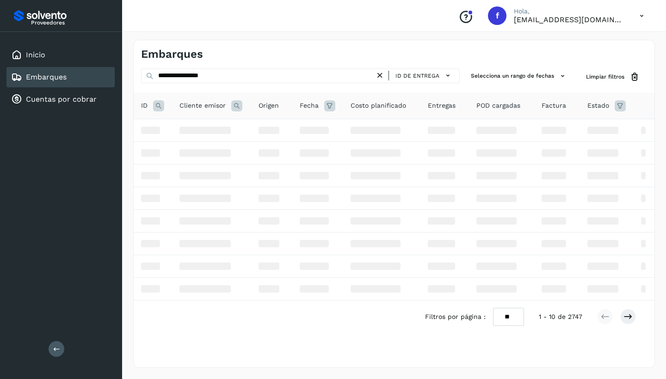
drag, startPoint x: 51, startPoint y: 81, endPoint x: 124, endPoint y: 63, distance: 75.6
click at [51, 81] on link "Embarques" at bounding box center [46, 77] width 41 height 9
click at [381, 75] on icon at bounding box center [380, 76] width 10 height 10
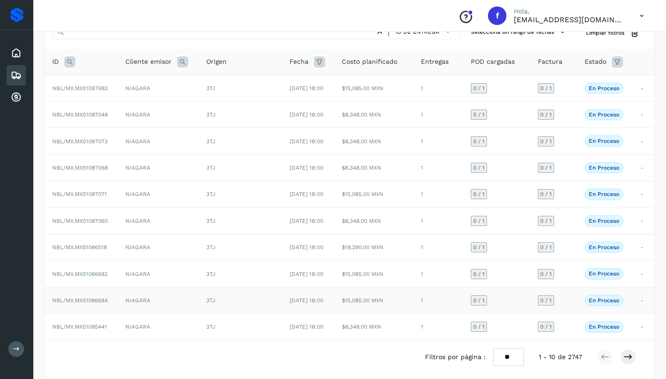
scroll to position [44, 0]
click at [107, 117] on span "NBL/MX.MX51087048" at bounding box center [80, 114] width 56 height 6
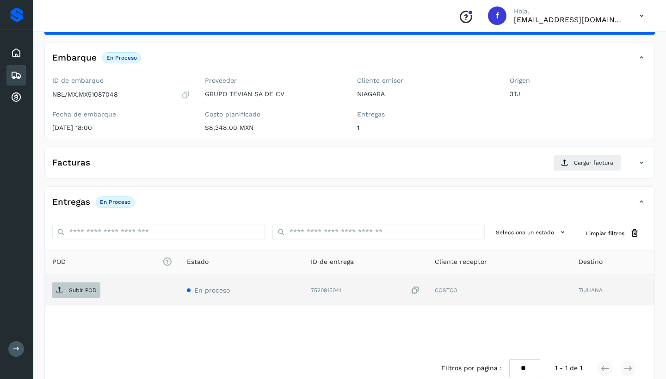
click at [79, 292] on span "Subir POD" at bounding box center [76, 290] width 48 height 15
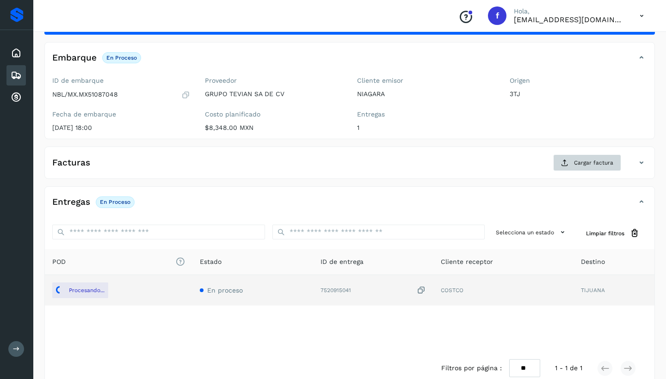
click at [579, 162] on span "Cargar factura" at bounding box center [593, 163] width 39 height 8
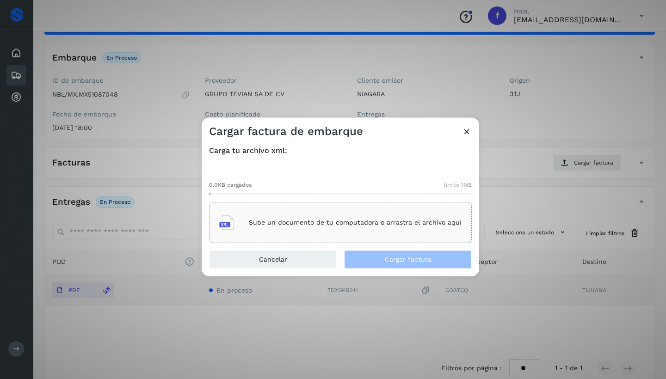
click at [343, 226] on p "Sube un documento de tu computadora o arrastra el archivo aquí" at bounding box center [355, 223] width 213 height 8
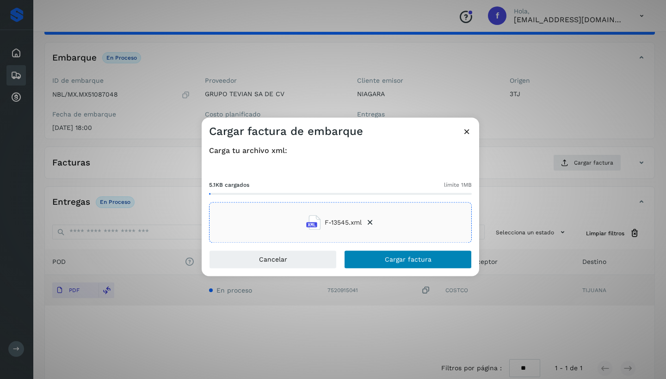
click at [426, 260] on span "Cargar factura" at bounding box center [408, 260] width 47 height 6
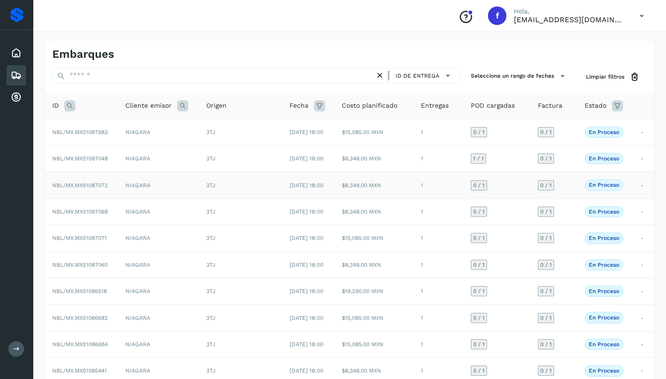
click at [120, 191] on td "NIAGARA" at bounding box center [158, 185] width 81 height 26
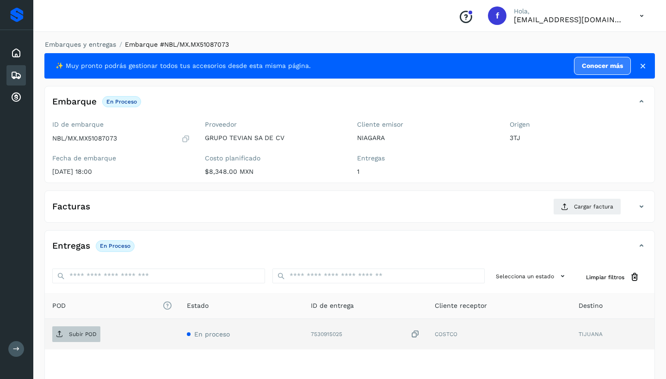
click at [93, 332] on p "Subir POD" at bounding box center [83, 334] width 28 height 6
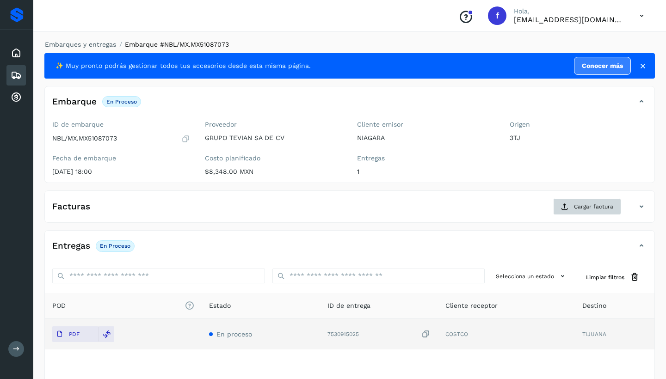
click at [588, 204] on span "Cargar factura" at bounding box center [593, 207] width 39 height 8
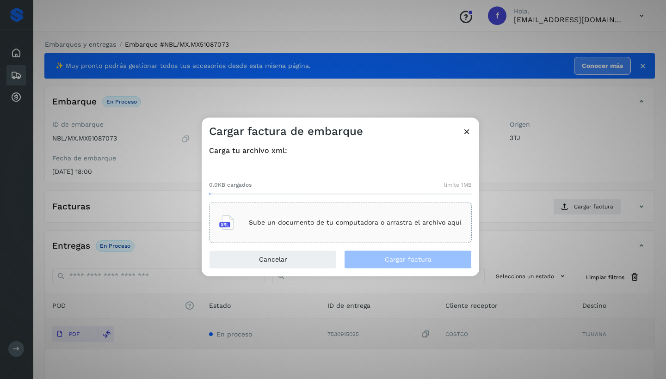
click at [334, 215] on div "Sube un documento de tu computadora o arrastra el archivo aquí" at bounding box center [340, 222] width 242 height 25
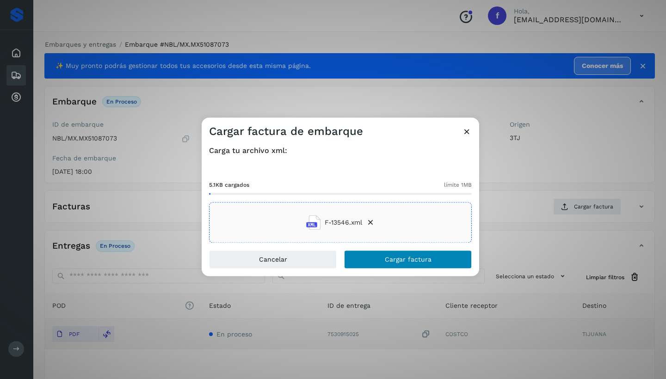
click at [414, 260] on span "Cargar factura" at bounding box center [408, 260] width 47 height 6
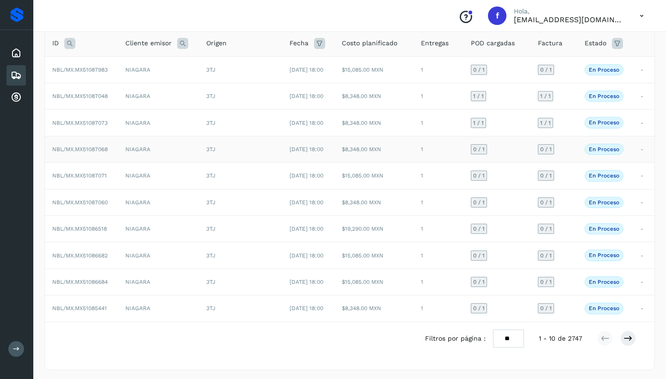
scroll to position [62, 0]
click at [629, 336] on icon at bounding box center [627, 338] width 9 height 9
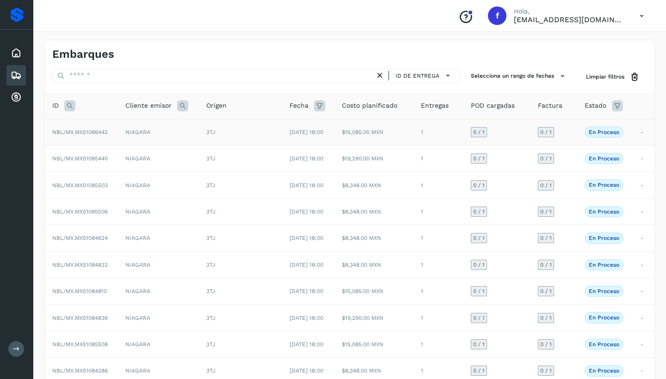
click at [161, 132] on td "NIAGARA" at bounding box center [158, 132] width 81 height 26
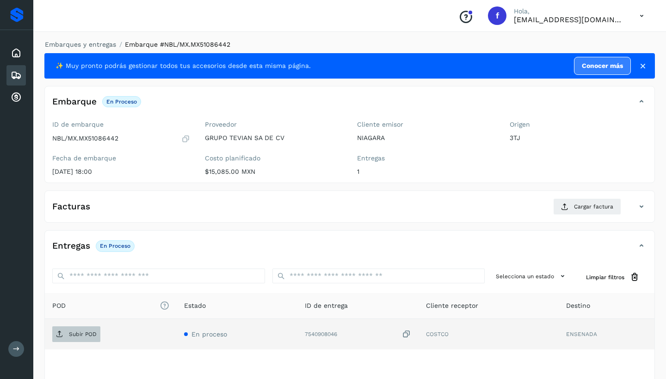
click at [79, 336] on p "Subir POD" at bounding box center [83, 334] width 28 height 6
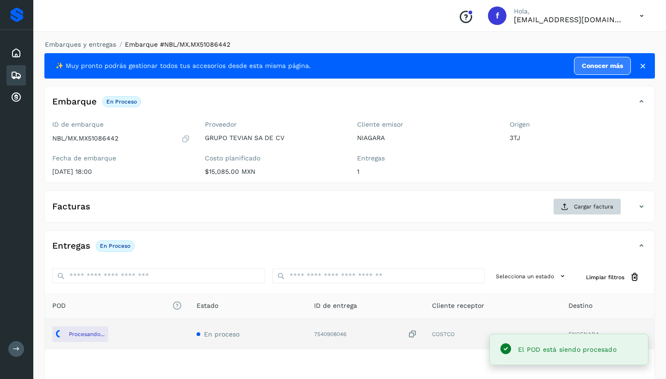
click at [596, 204] on span "Cargar factura" at bounding box center [593, 207] width 39 height 8
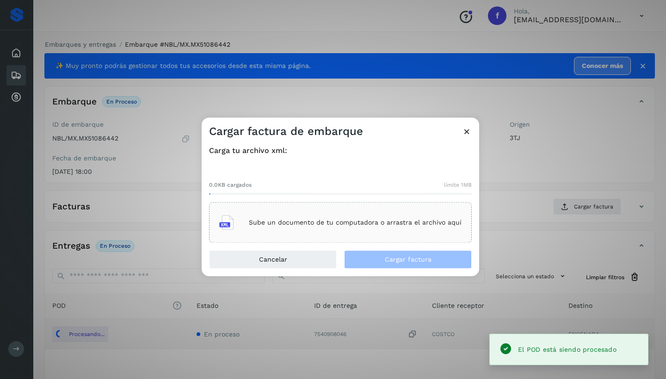
click at [330, 226] on p "Sube un documento de tu computadora o arrastra el archivo aquí" at bounding box center [355, 223] width 213 height 8
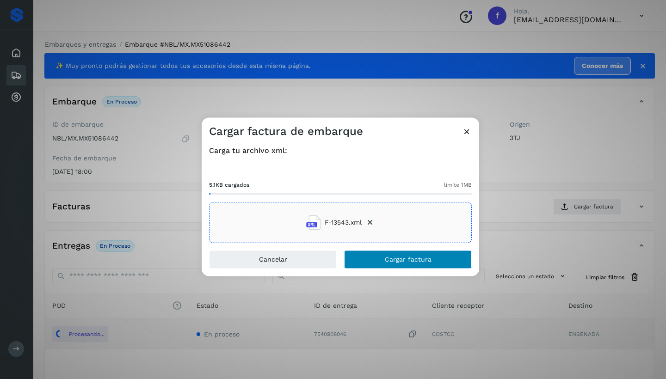
click at [418, 259] on span "Cargar factura" at bounding box center [408, 260] width 47 height 6
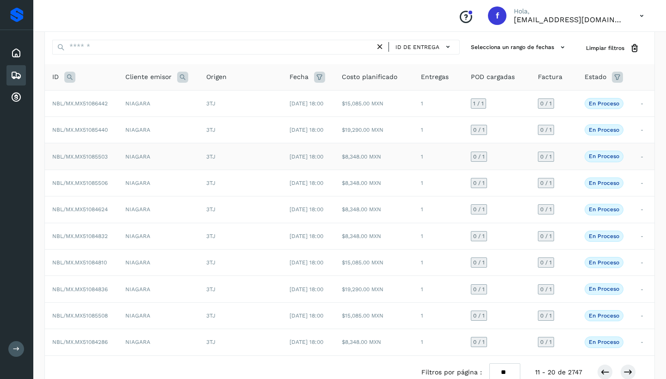
scroll to position [29, 0]
click at [120, 232] on td "NIAGARA" at bounding box center [158, 235] width 81 height 26
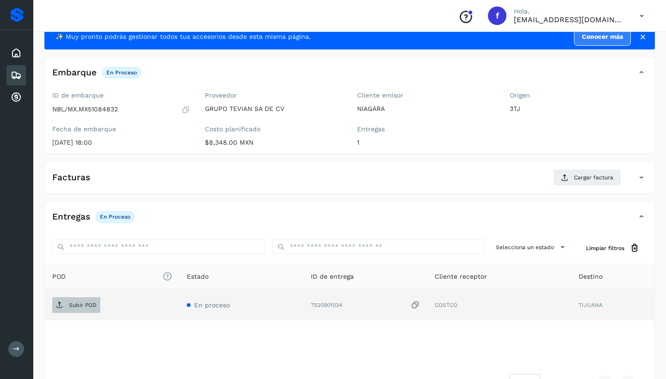
click at [94, 300] on span "Subir POD" at bounding box center [76, 305] width 48 height 15
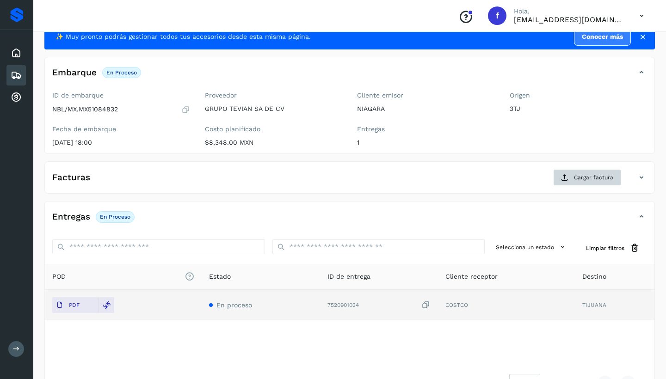
click at [589, 178] on span "Cargar factura" at bounding box center [593, 177] width 39 height 8
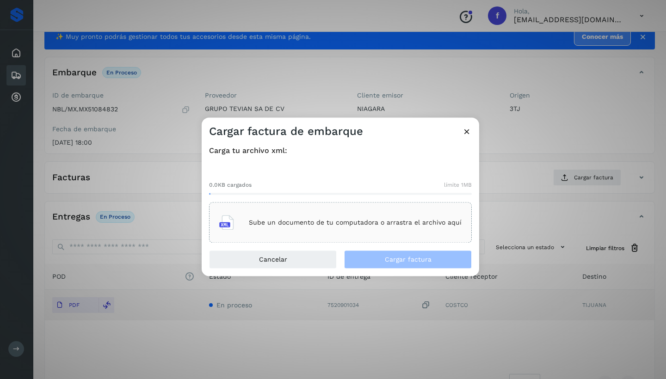
click at [302, 222] on p "Sube un documento de tu computadora o arrastra el archivo aquí" at bounding box center [355, 223] width 213 height 8
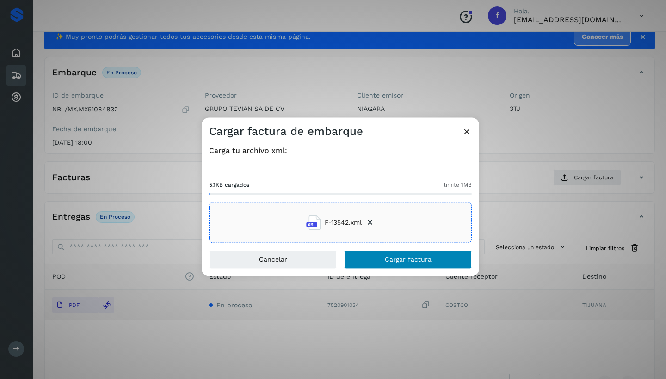
click at [411, 260] on span "Cargar factura" at bounding box center [408, 260] width 47 height 6
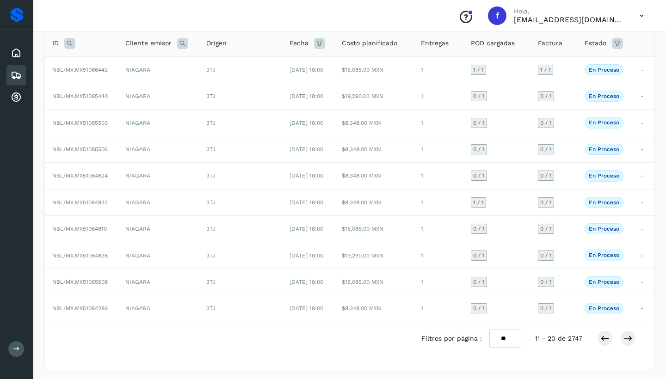
scroll to position [62, 0]
click at [626, 335] on icon at bounding box center [627, 338] width 9 height 9
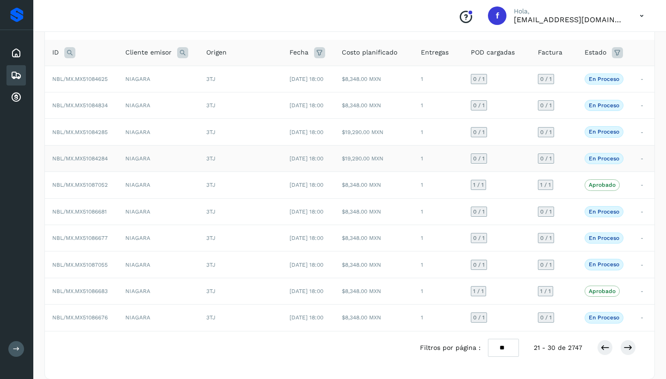
scroll to position [55, 0]
click at [172, 308] on td "NIAGARA" at bounding box center [158, 316] width 81 height 26
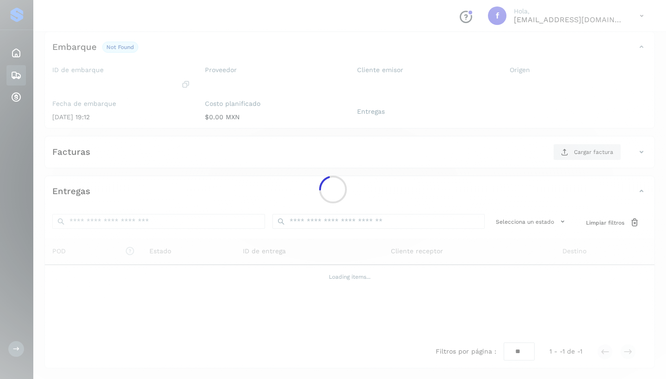
scroll to position [54, 0]
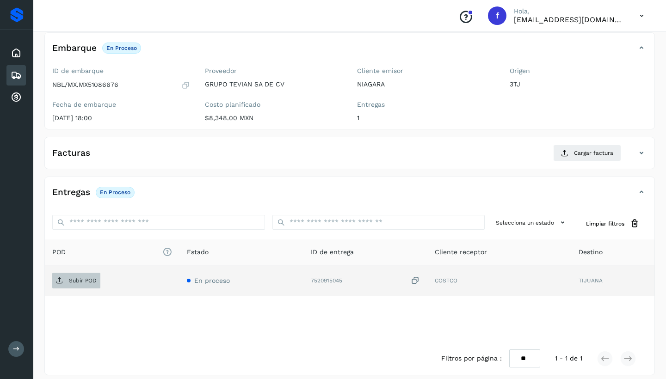
click at [82, 278] on p "Subir POD" at bounding box center [83, 281] width 28 height 6
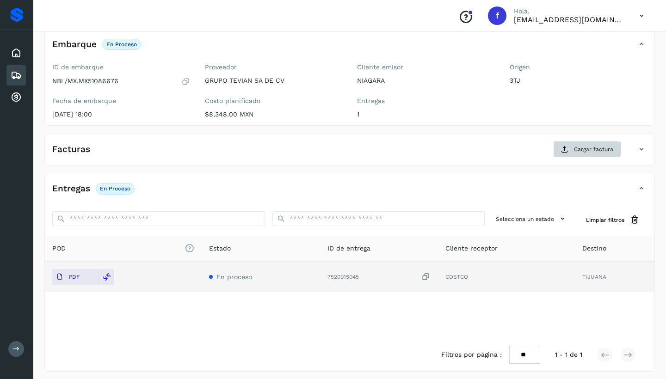
scroll to position [58, 0]
click at [590, 145] on span "Cargar factura" at bounding box center [593, 149] width 39 height 8
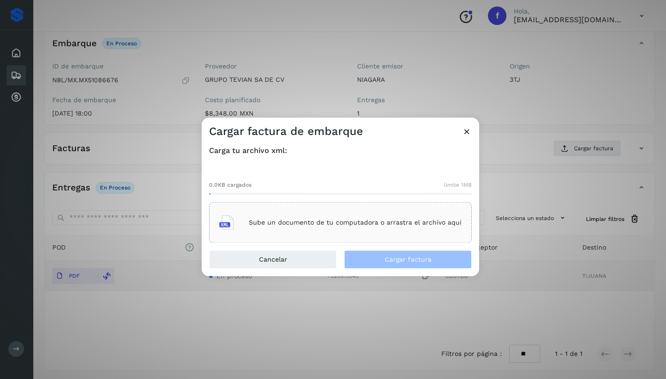
click at [309, 221] on p "Sube un documento de tu computadora o arrastra el archivo aquí" at bounding box center [355, 223] width 213 height 8
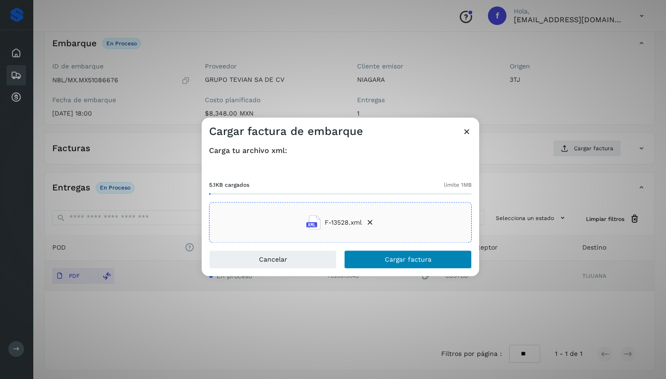
click at [378, 259] on button "Cargar factura" at bounding box center [408, 260] width 128 height 19
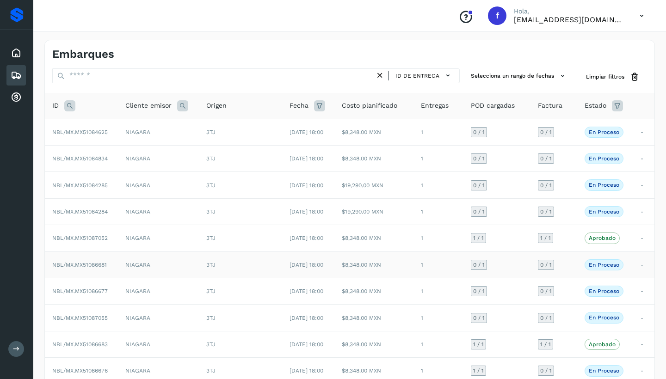
click at [105, 262] on span "NBL/MX.MX51086681" at bounding box center [79, 265] width 55 height 6
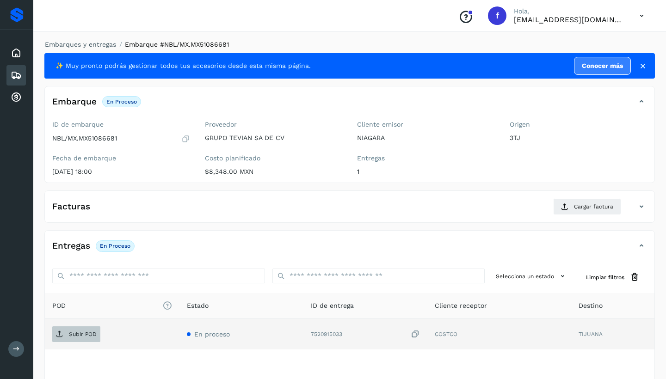
click at [83, 328] on span "Subir POD" at bounding box center [76, 334] width 48 height 15
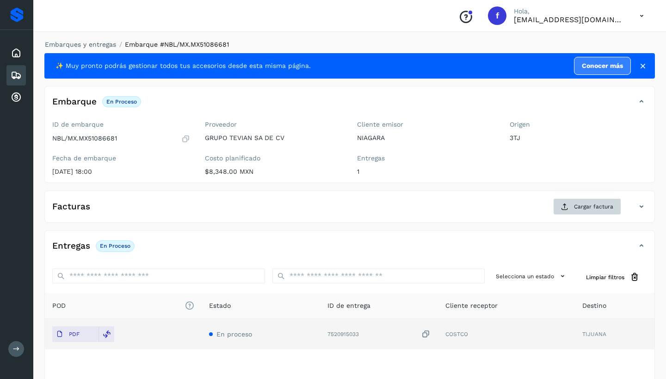
click at [581, 206] on span "Cargar factura" at bounding box center [593, 207] width 39 height 8
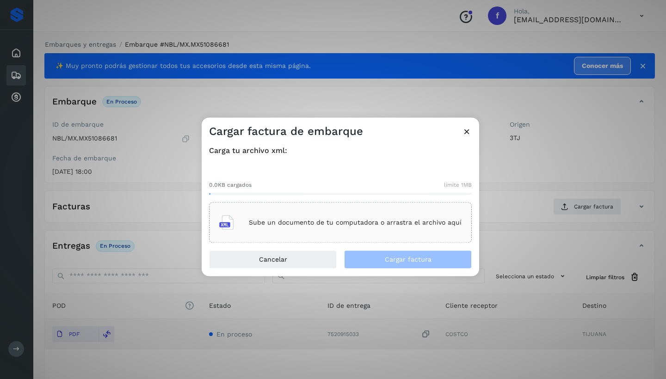
click at [332, 222] on p "Sube un documento de tu computadora o arrastra el archivo aquí" at bounding box center [355, 223] width 213 height 8
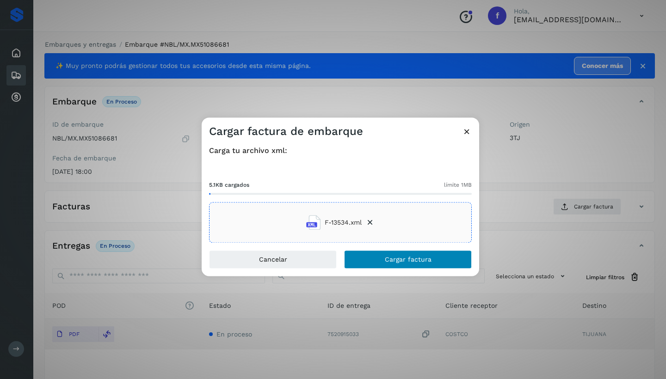
click at [432, 259] on button "Cargar factura" at bounding box center [408, 260] width 128 height 19
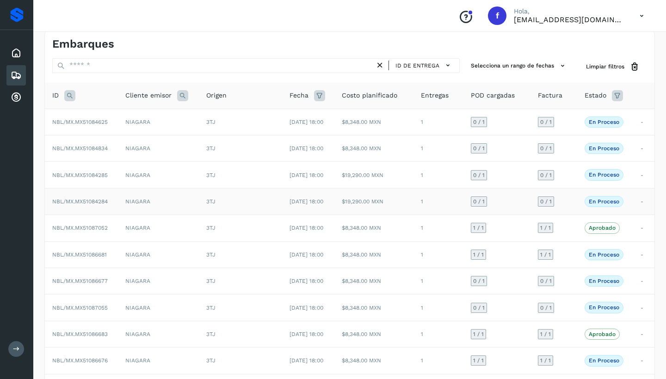
scroll to position [9, 0]
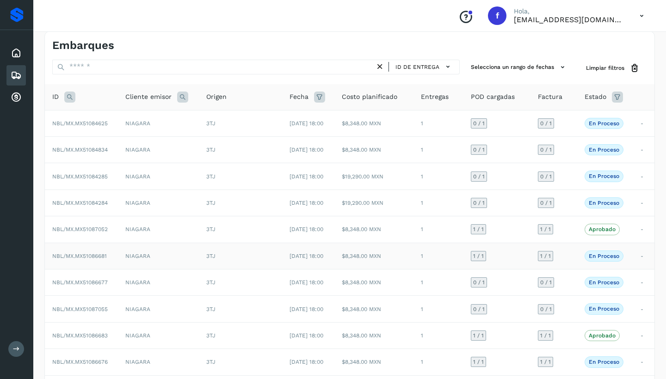
click at [154, 253] on td "NIAGARA" at bounding box center [158, 256] width 81 height 26
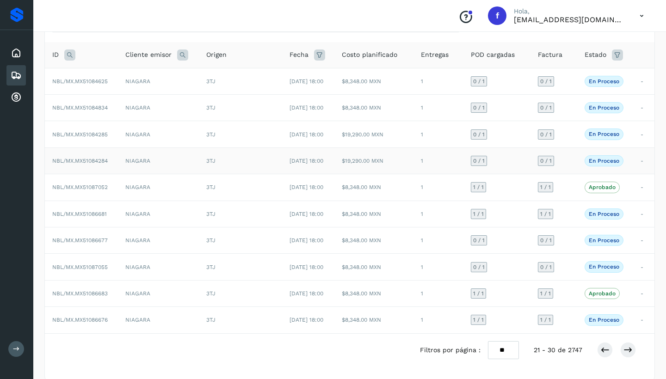
scroll to position [50, 0]
click at [629, 350] on icon at bounding box center [627, 350] width 9 height 9
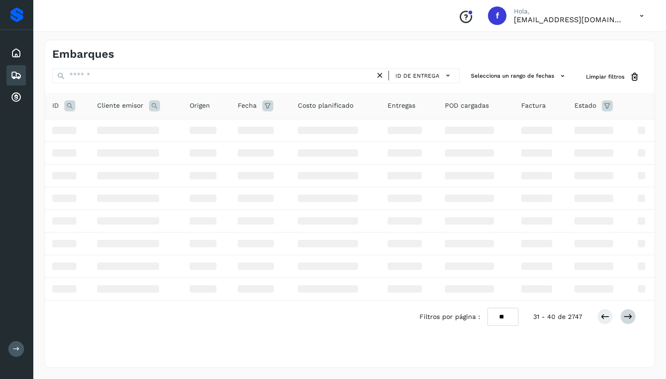
scroll to position [0, 0]
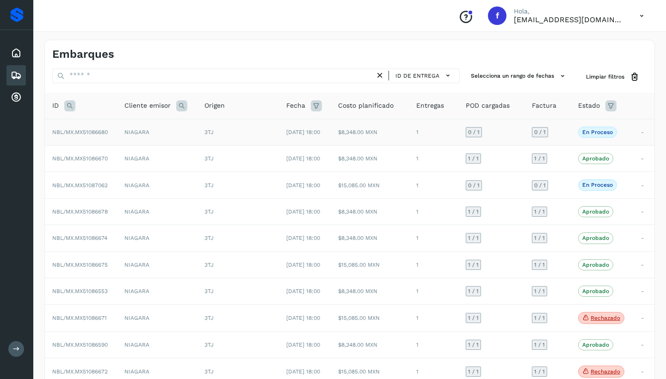
click at [180, 130] on td "NIAGARA" at bounding box center [157, 132] width 80 height 26
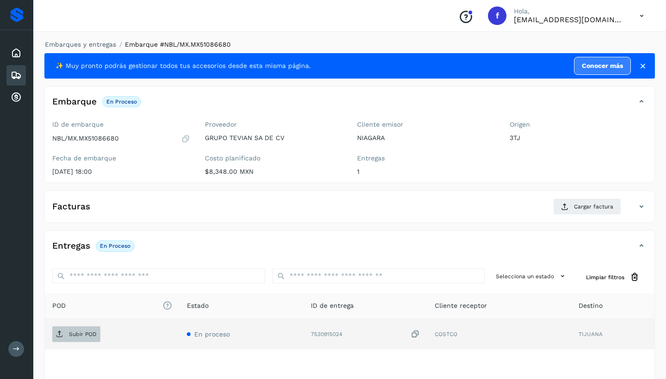
click at [88, 333] on p "Subir POD" at bounding box center [83, 334] width 28 height 6
click at [585, 206] on span "Cargar factura" at bounding box center [593, 207] width 39 height 8
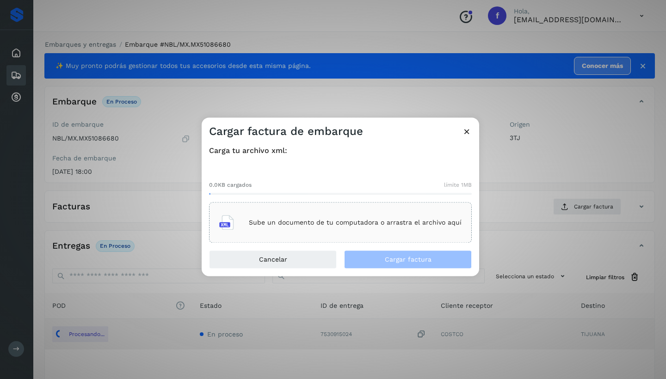
click at [350, 223] on p "Sube un documento de tu computadora o arrastra el archivo aquí" at bounding box center [355, 223] width 213 height 8
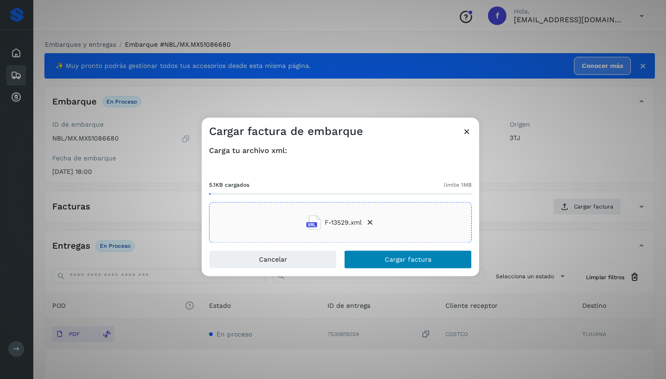
click at [407, 261] on span "Cargar factura" at bounding box center [408, 260] width 47 height 6
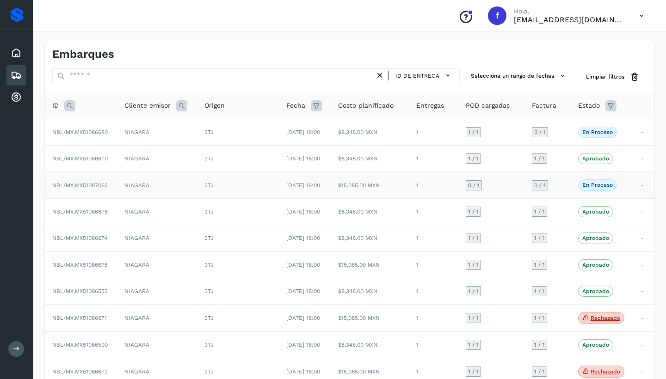
click at [171, 186] on td "NIAGARA" at bounding box center [157, 185] width 80 height 26
